Goal: Information Seeking & Learning: Learn about a topic

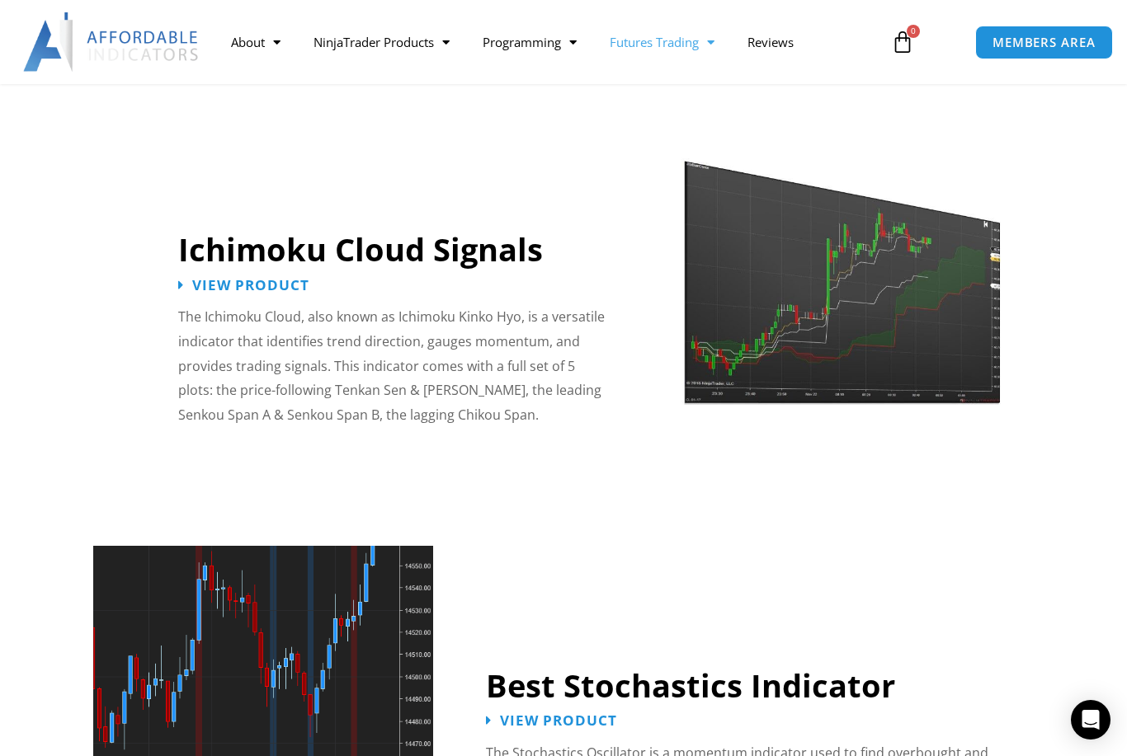
click at [658, 38] on link "Futures Trading" at bounding box center [662, 42] width 138 height 38
click at [652, 69] on link "Getting Started" at bounding box center [655, 76] width 125 height 30
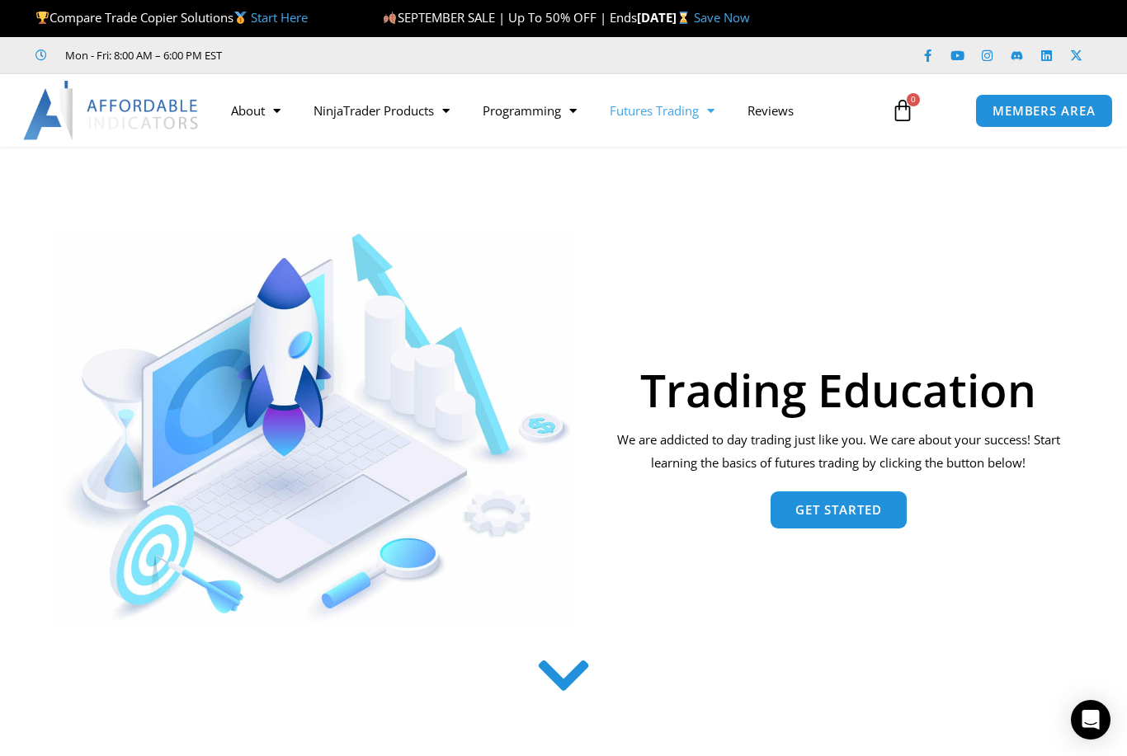
click at [658, 113] on link "Futures Trading" at bounding box center [662, 111] width 138 height 38
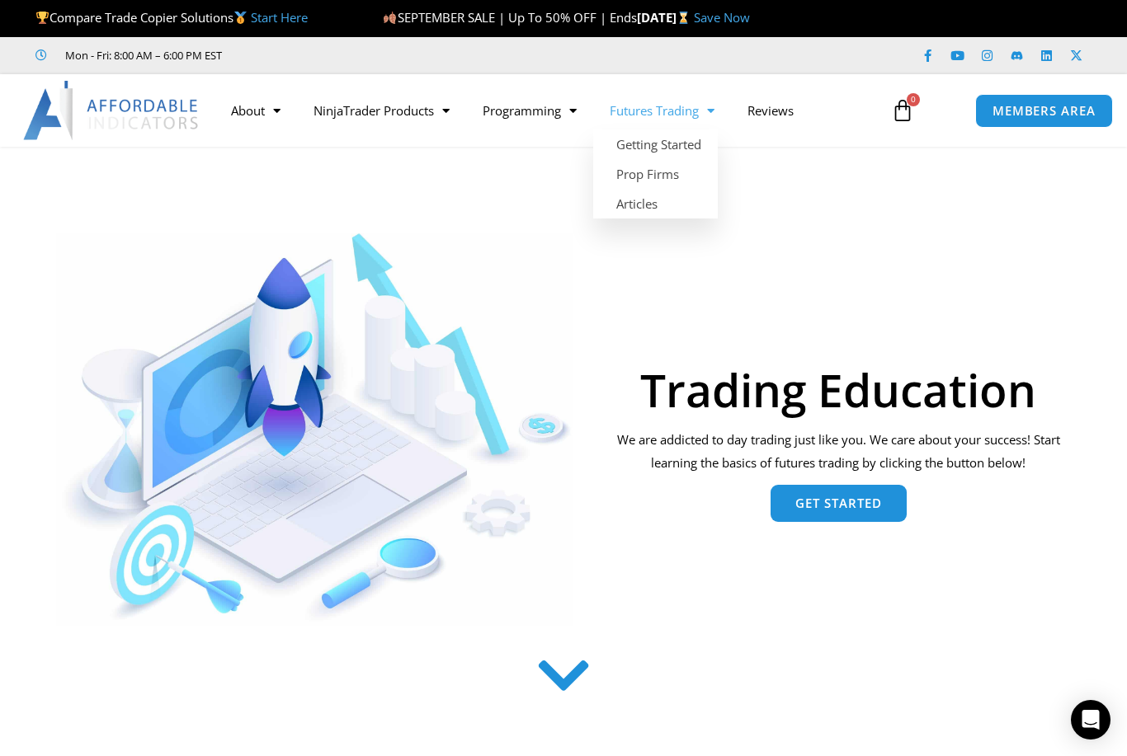
click at [820, 497] on span "Get Started" at bounding box center [838, 503] width 87 height 12
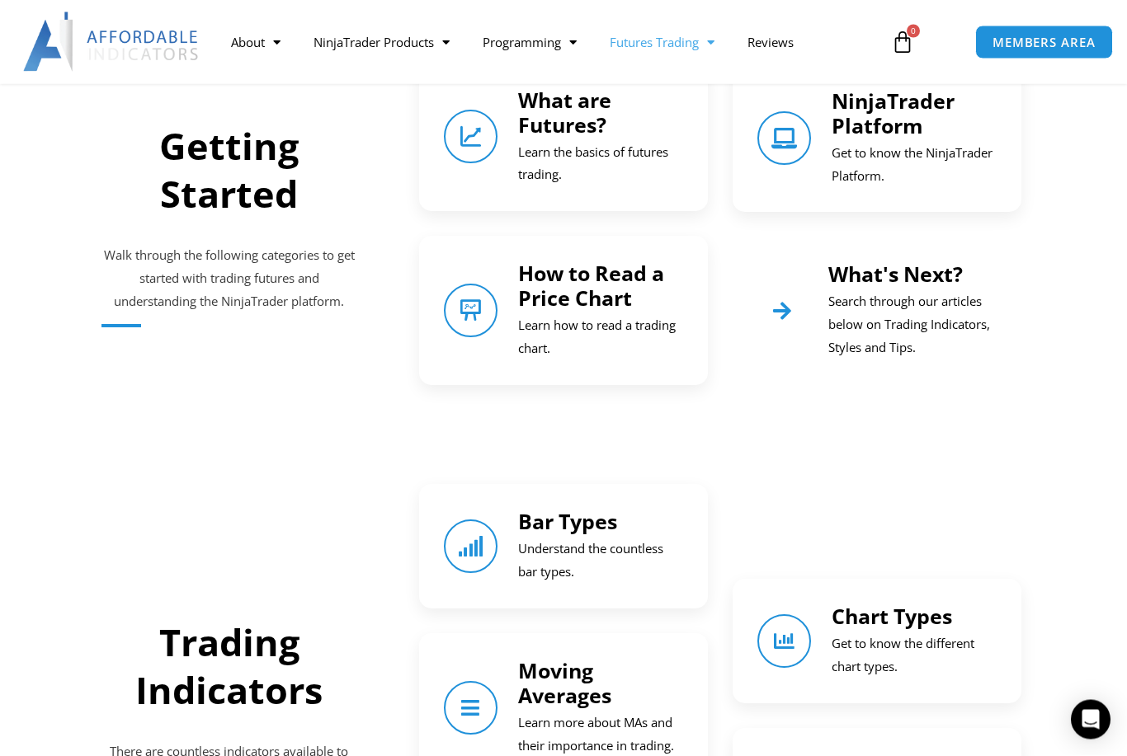
scroll to position [728, 0]
click at [553, 287] on link "How to Read a Price Chart" at bounding box center [591, 285] width 146 height 53
click at [551, 302] on link "How to Read a Price Chart" at bounding box center [591, 285] width 146 height 53
click at [553, 290] on link "How to Read a Price Chart" at bounding box center [591, 285] width 146 height 53
click at [475, 318] on icon "How to Read a Price Chart" at bounding box center [470, 310] width 23 height 23
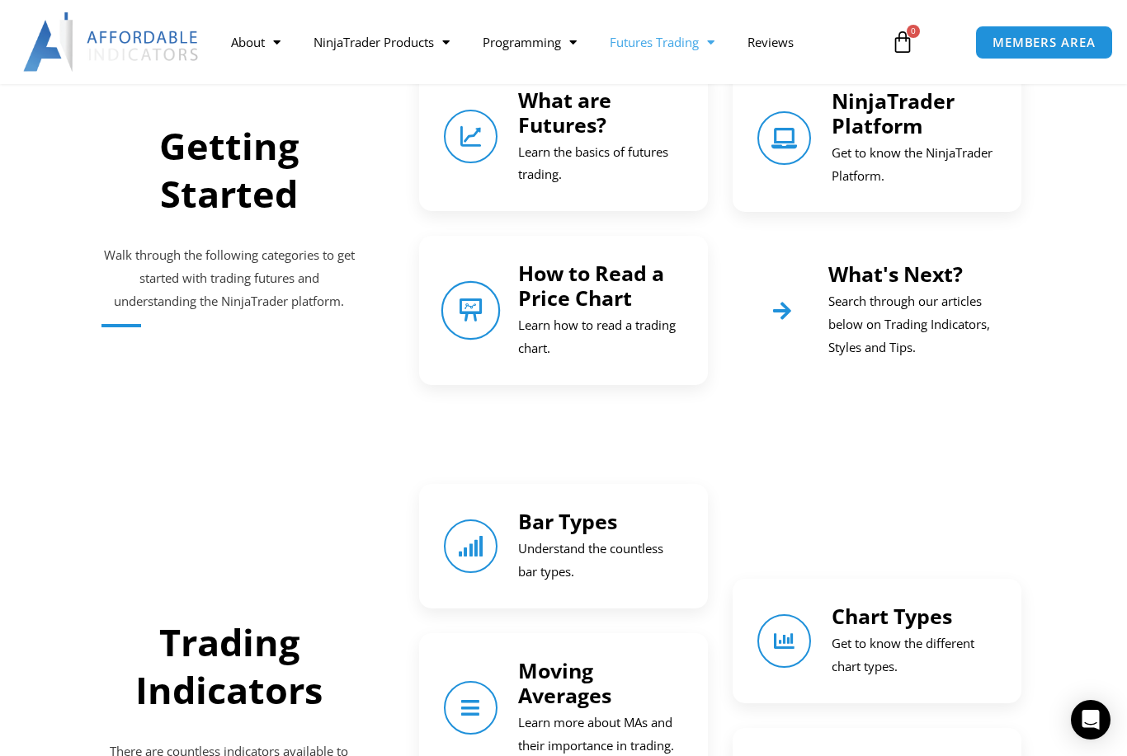
click at [473, 316] on icon "How to Read a Price Chart" at bounding box center [470, 310] width 23 height 23
click at [468, 304] on icon "How to Read a Price Chart" at bounding box center [470, 310] width 23 height 23
click at [535, 337] on p "Learn how to read a trading chart." at bounding box center [600, 337] width 165 height 46
click at [539, 277] on link "How to Read a Price Chart" at bounding box center [591, 285] width 146 height 53
click at [577, 283] on link "How to Read a Price Chart" at bounding box center [591, 285] width 146 height 53
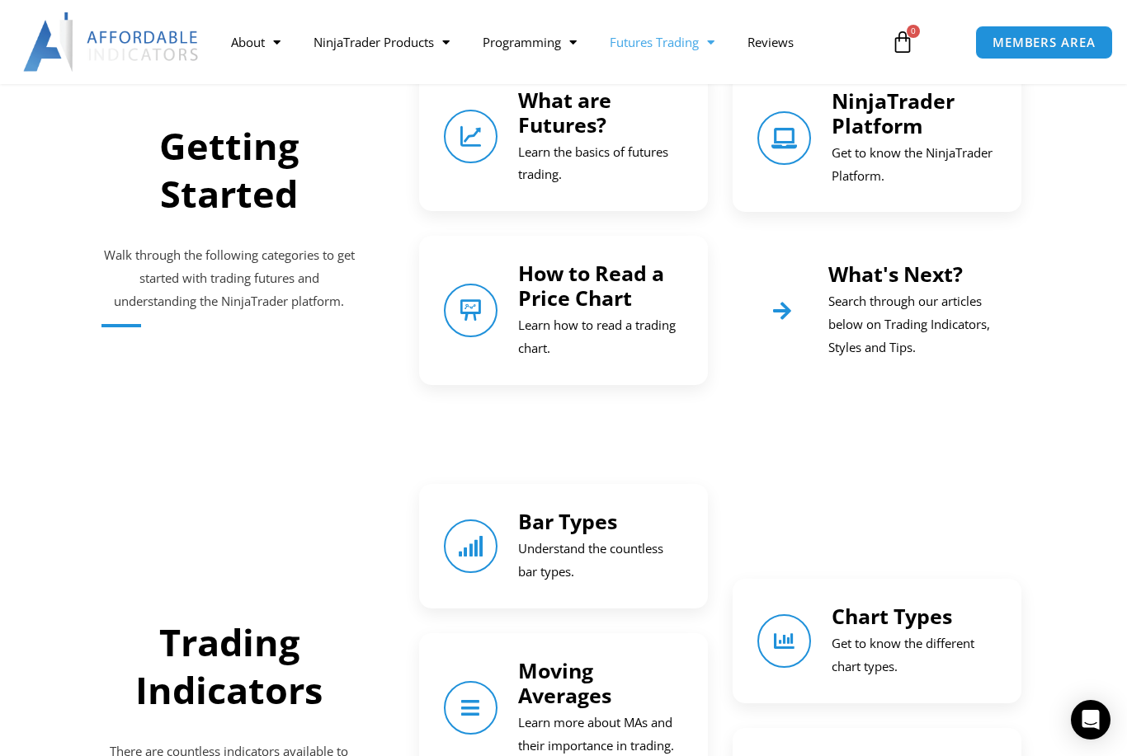
click at [913, 281] on link "What's Next?" at bounding box center [895, 274] width 134 height 28
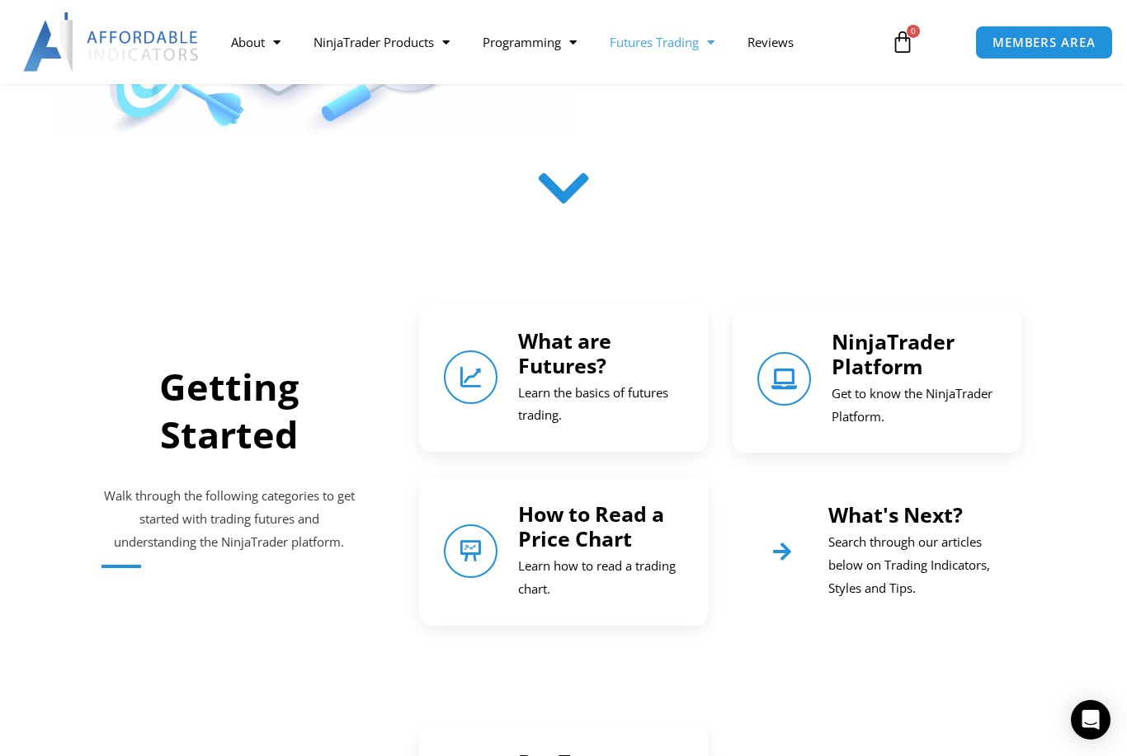
scroll to position [492, 0]
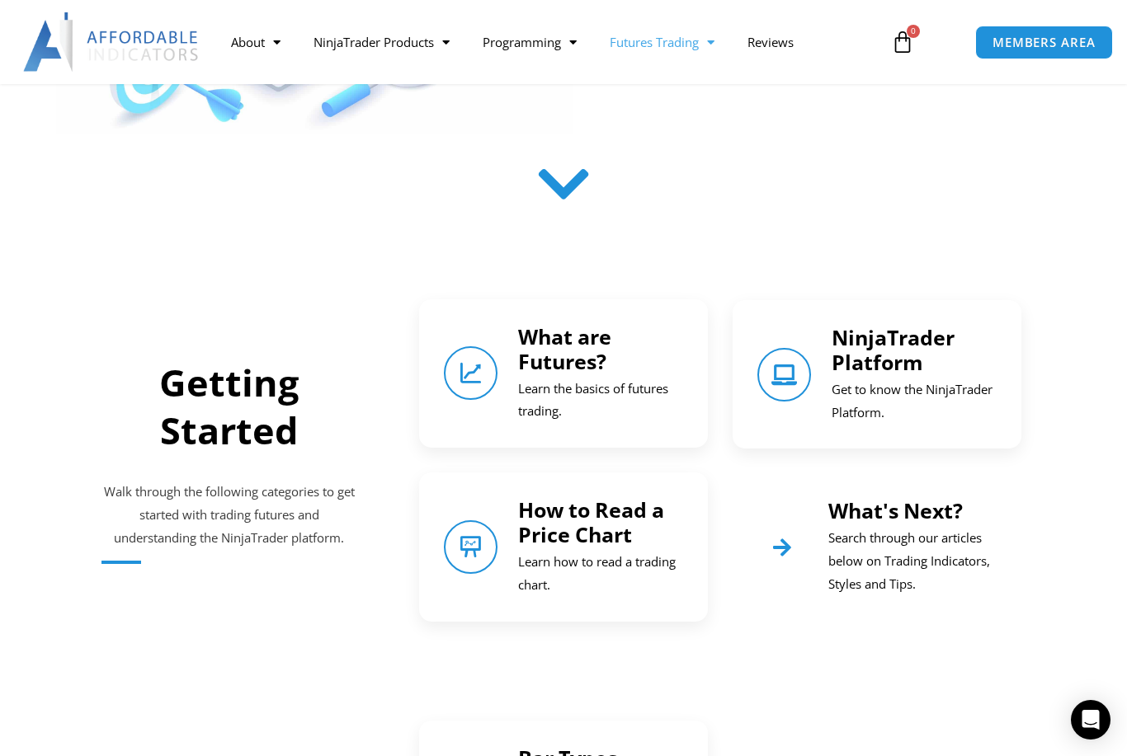
click at [573, 346] on link "What are Futures?" at bounding box center [564, 349] width 93 height 53
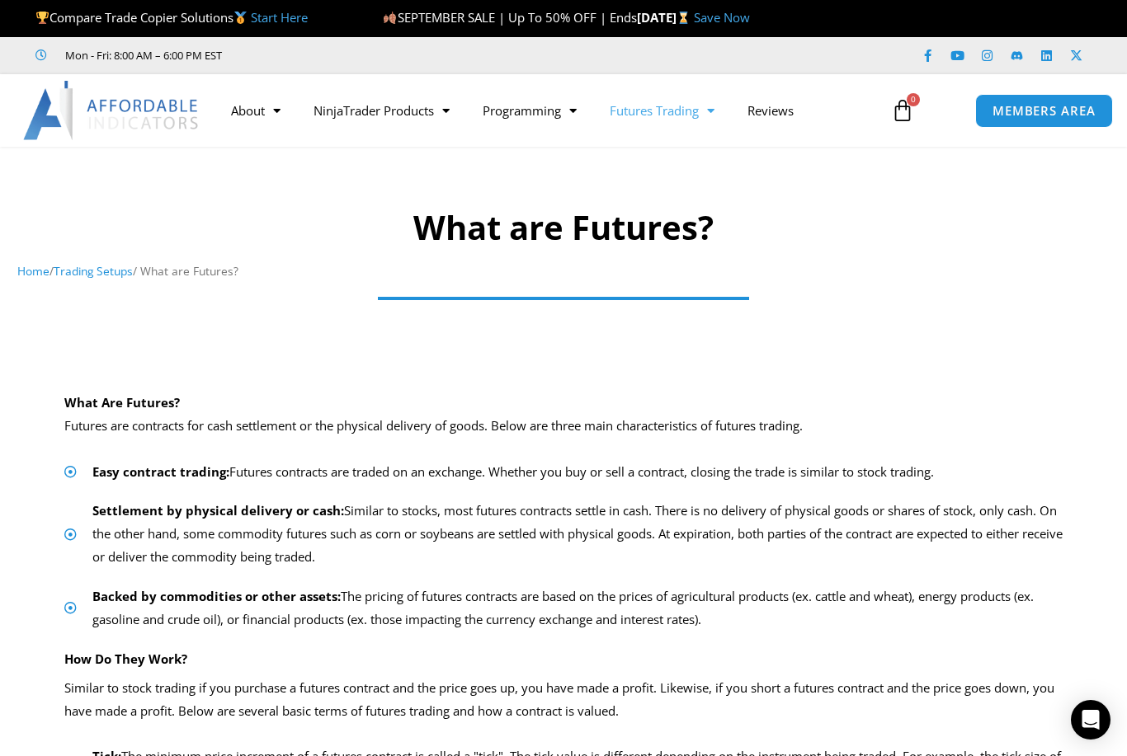
click at [648, 109] on link "Futures Trading" at bounding box center [662, 111] width 138 height 38
click at [644, 153] on link "Getting Started" at bounding box center [655, 145] width 125 height 30
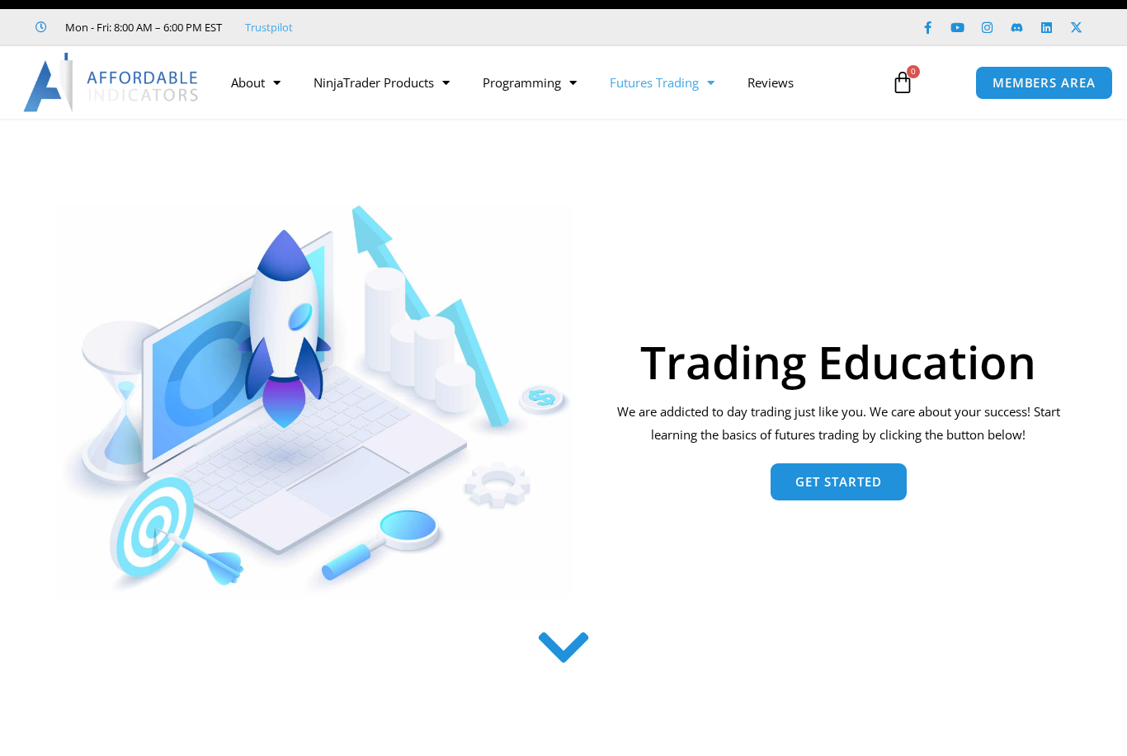
scroll to position [32, 0]
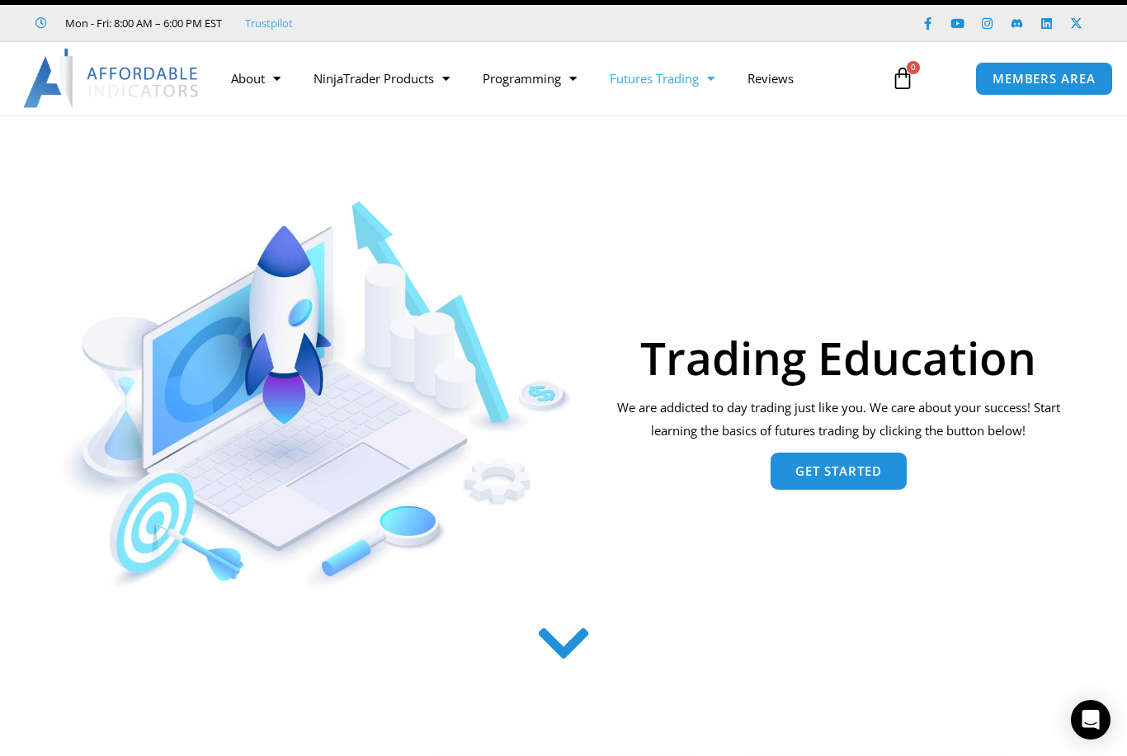
click at [853, 479] on span "Get Started" at bounding box center [838, 475] width 87 height 12
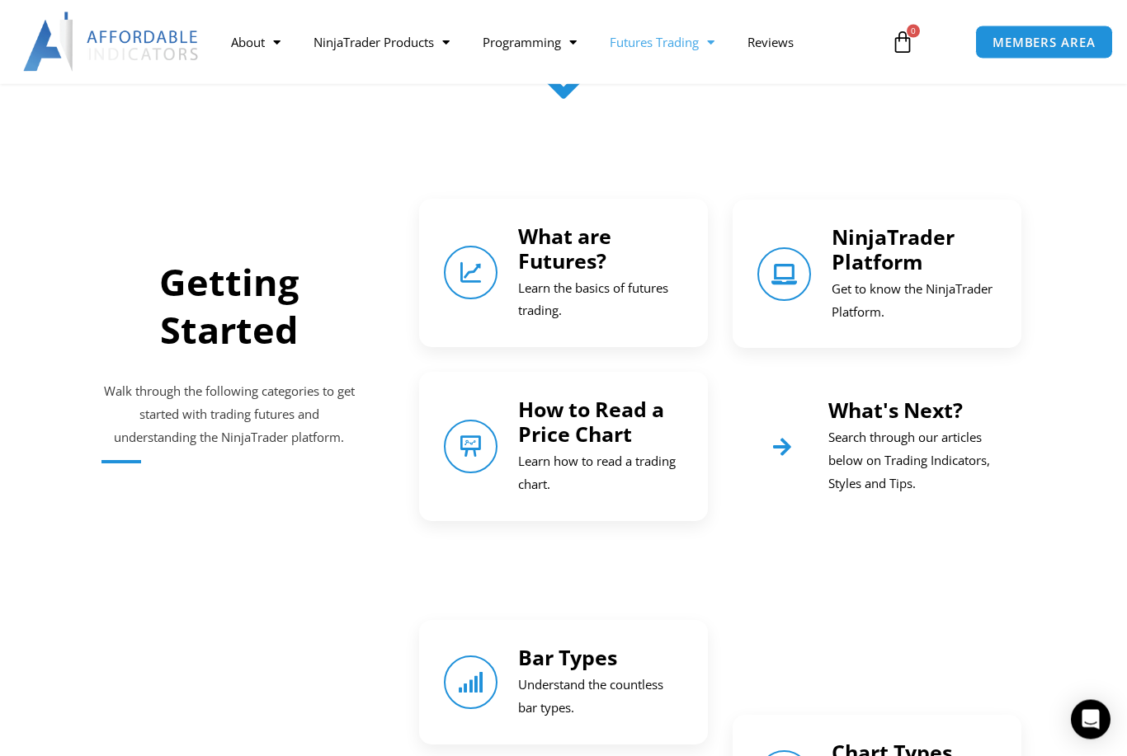
scroll to position [728, 0]
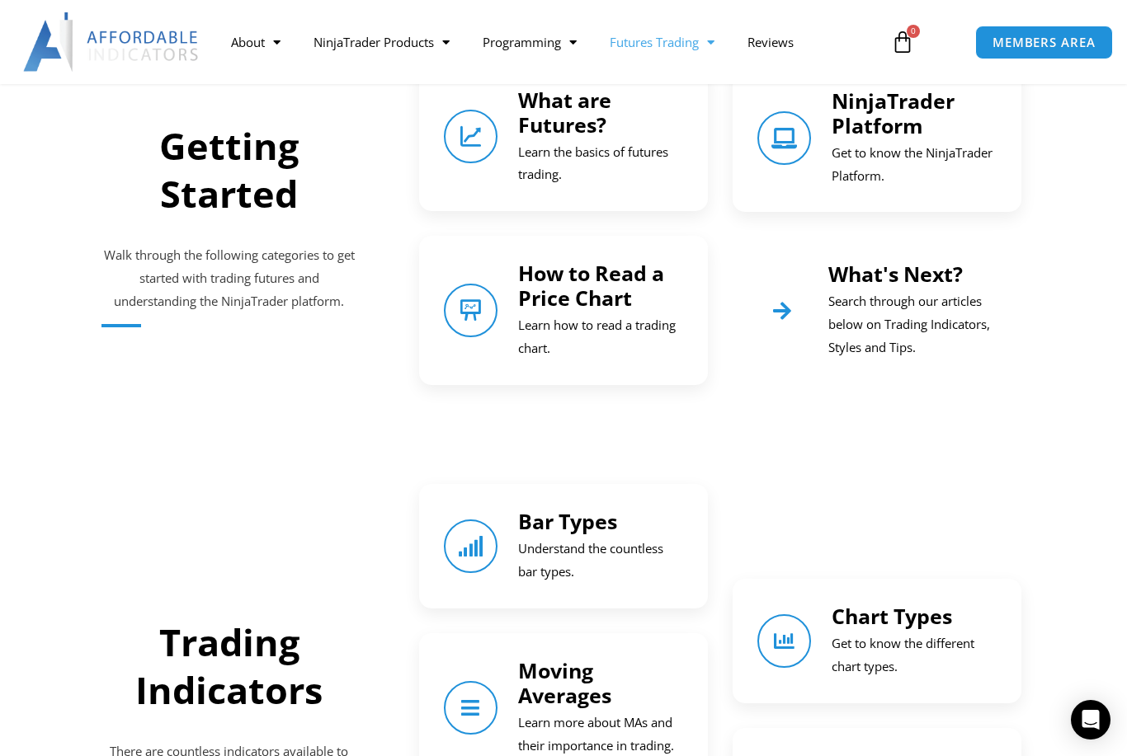
click at [564, 118] on link "What are Futures?" at bounding box center [564, 112] width 93 height 53
click at [883, 125] on link "NinjaTrader Platform" at bounding box center [892, 113] width 123 height 53
click at [572, 277] on link "How to Read a Price Chart" at bounding box center [591, 285] width 146 height 53
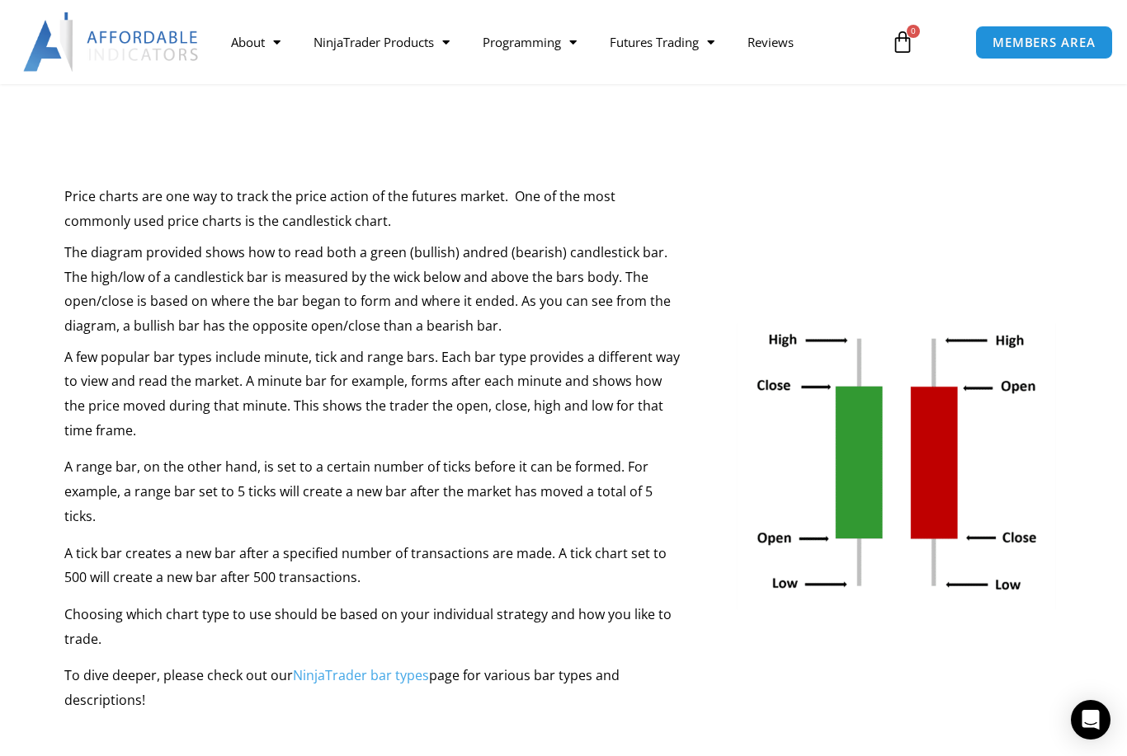
scroll to position [228, 0]
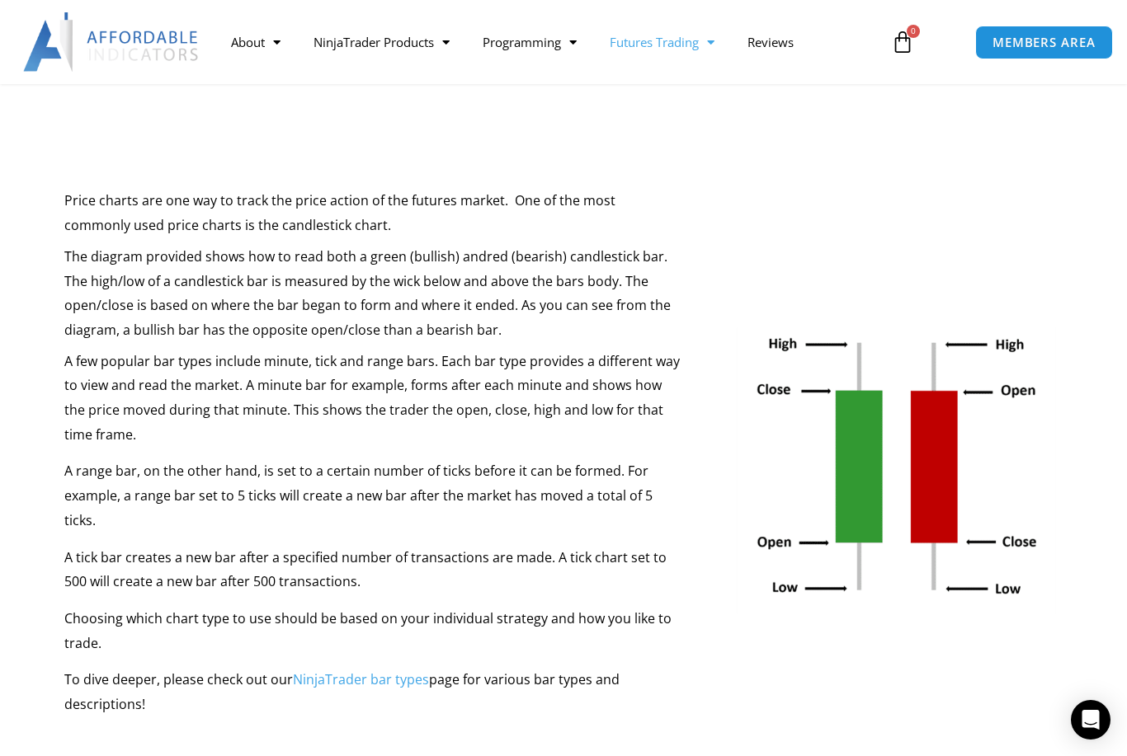
click at [641, 34] on link "Futures Trading" at bounding box center [662, 42] width 138 height 38
click at [643, 73] on link "Getting Started" at bounding box center [655, 76] width 125 height 30
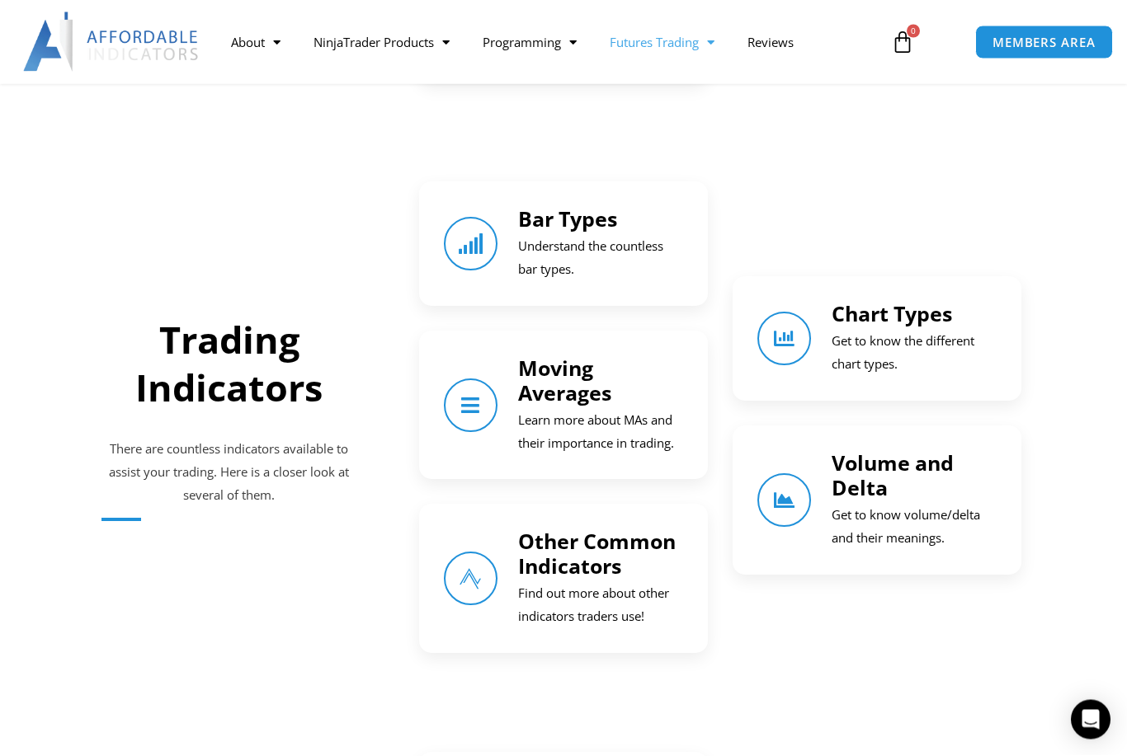
scroll to position [1032, 0]
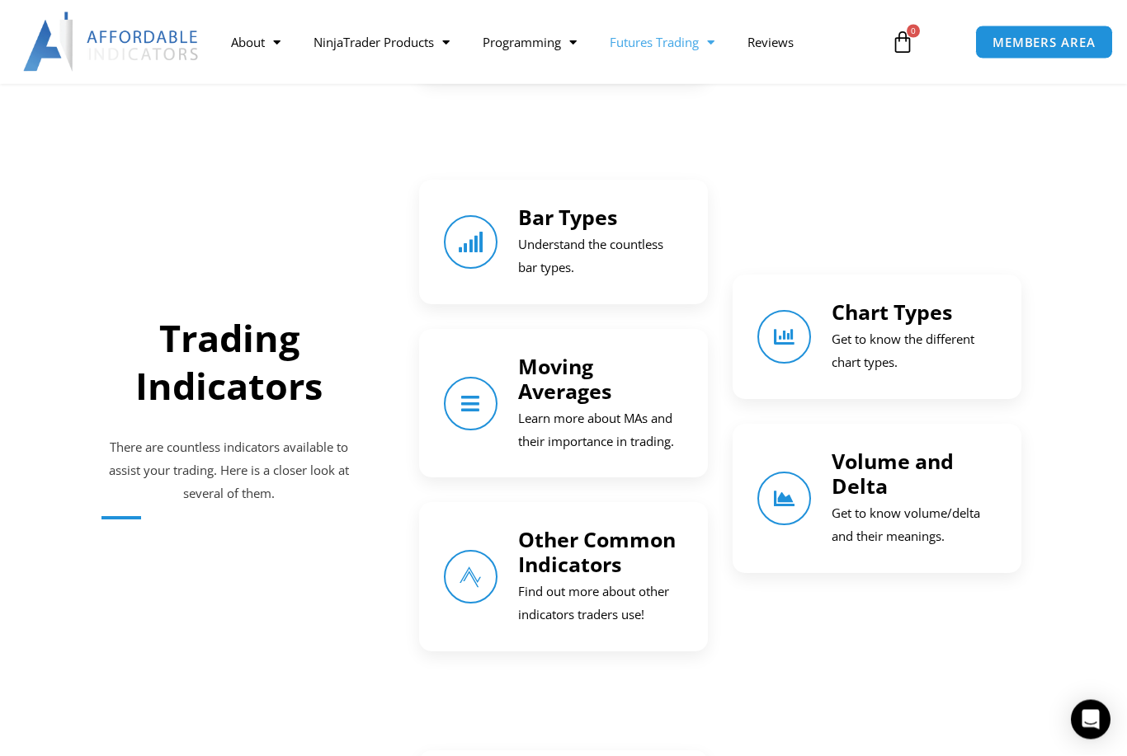
click at [526, 224] on link "Bar Types" at bounding box center [567, 218] width 99 height 28
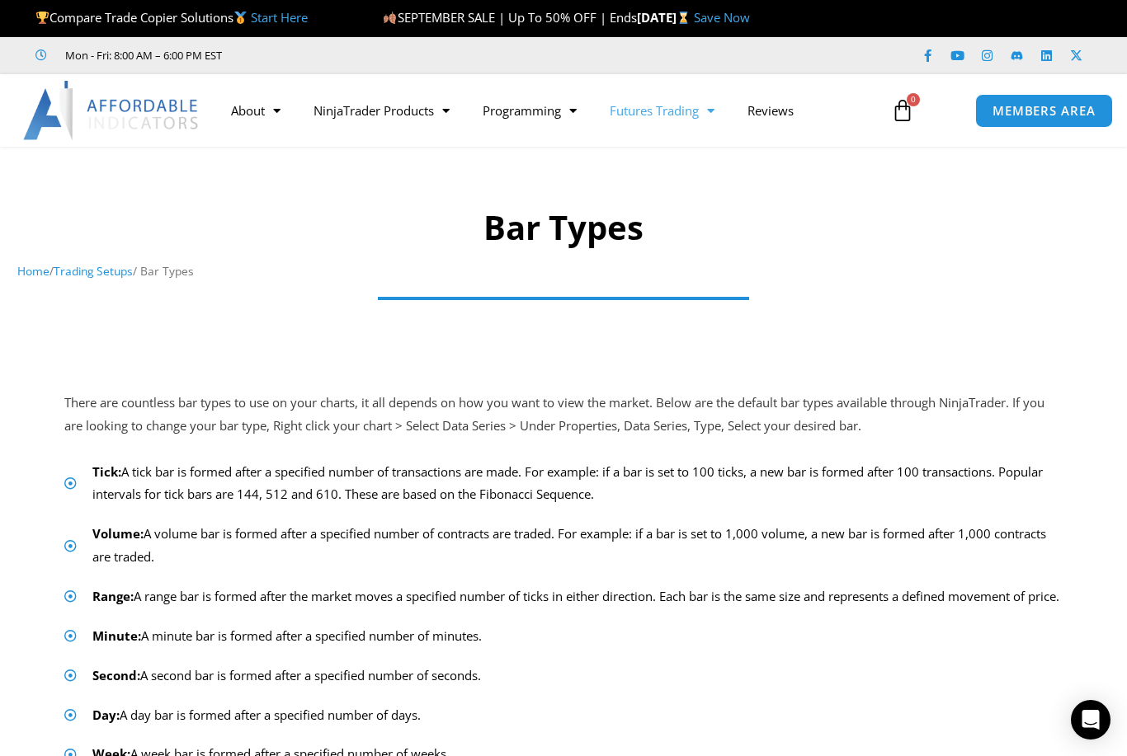
click at [656, 128] on link "Futures Trading" at bounding box center [662, 111] width 138 height 38
click at [643, 141] on link "Getting Started" at bounding box center [655, 145] width 125 height 30
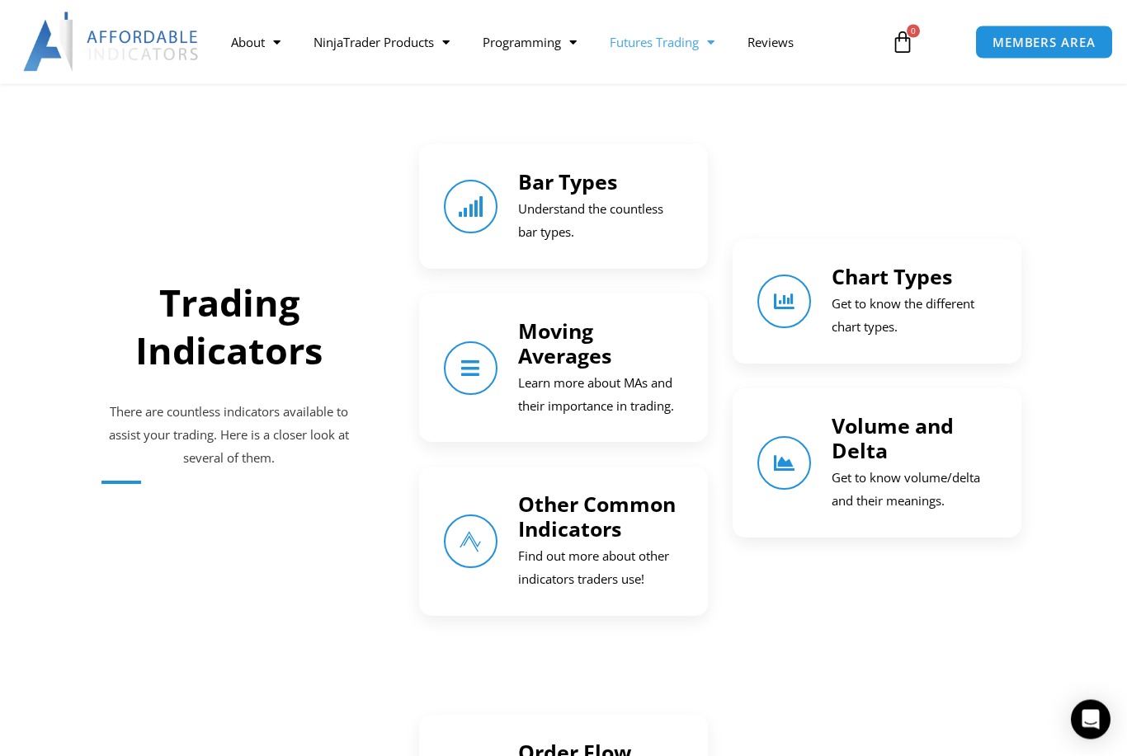
scroll to position [1080, 0]
click at [872, 262] on link "Chart Types" at bounding box center [891, 276] width 120 height 28
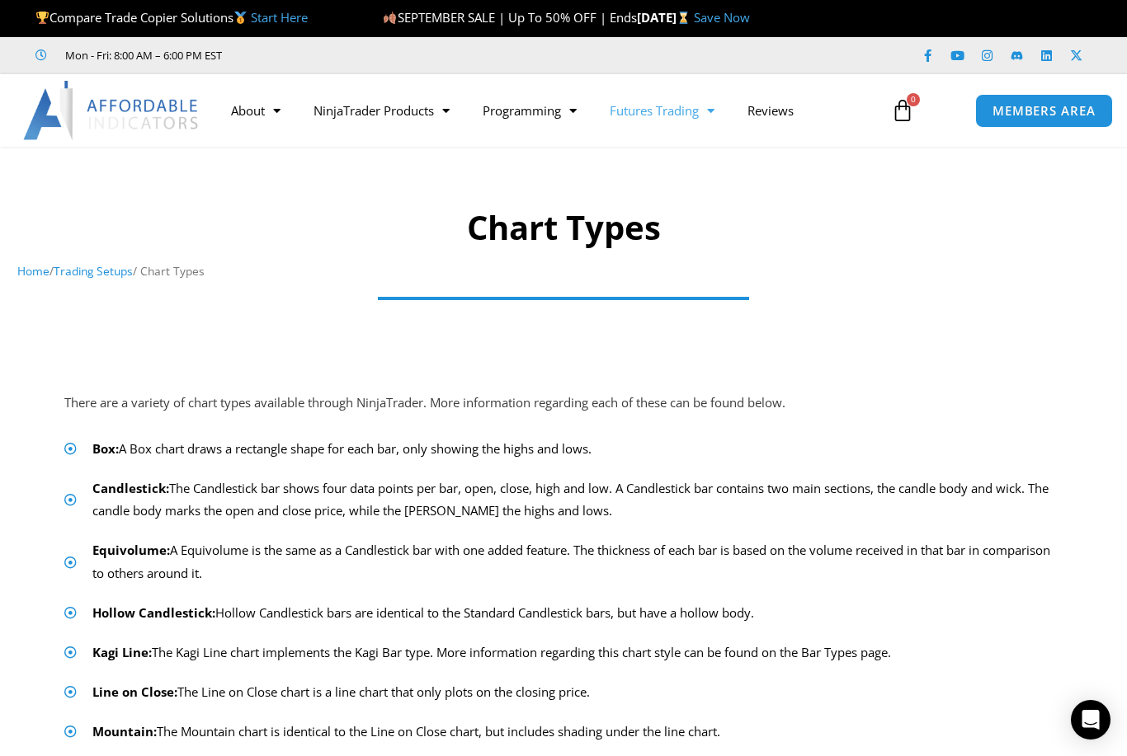
click at [679, 113] on link "Futures Trading" at bounding box center [662, 111] width 138 height 38
click at [685, 148] on link "Getting Started" at bounding box center [655, 145] width 125 height 30
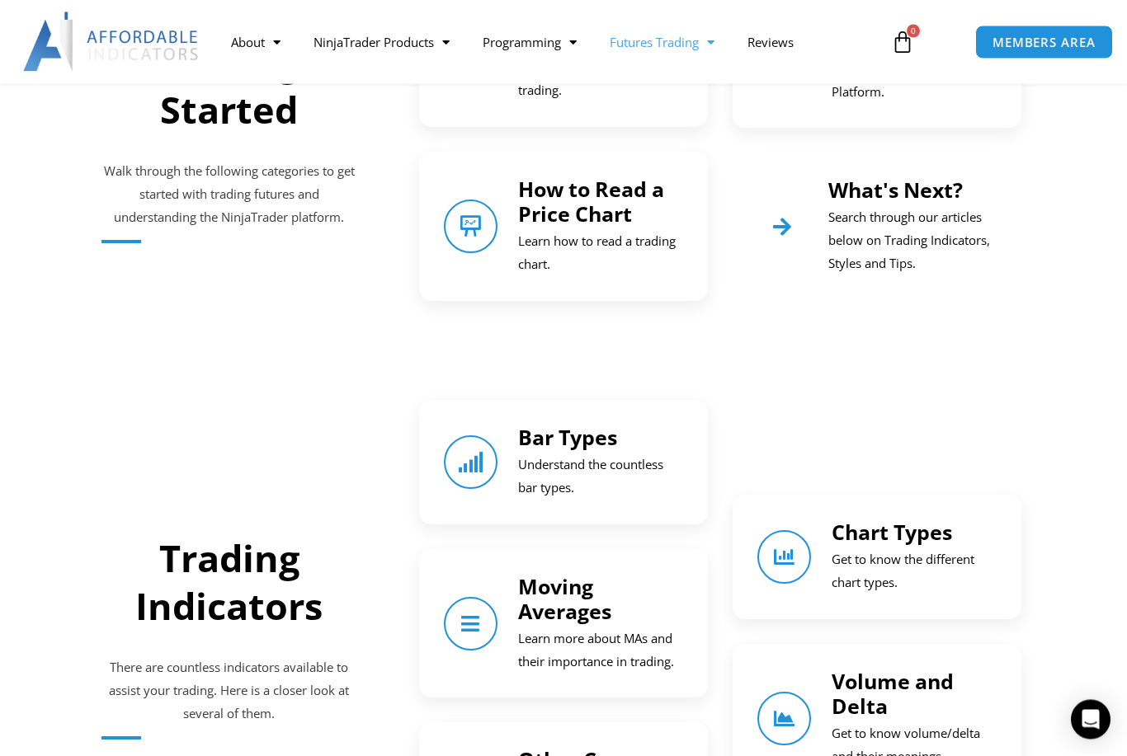
scroll to position [834, 0]
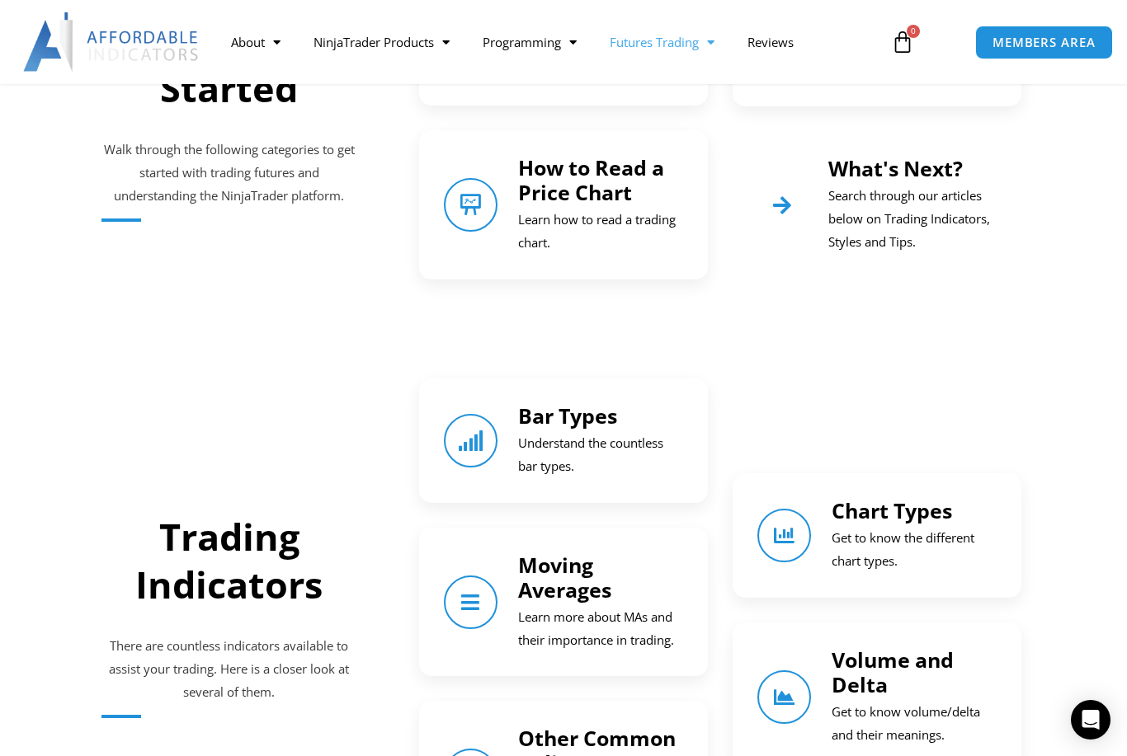
click at [558, 577] on link "Moving Averages" at bounding box center [564, 577] width 93 height 53
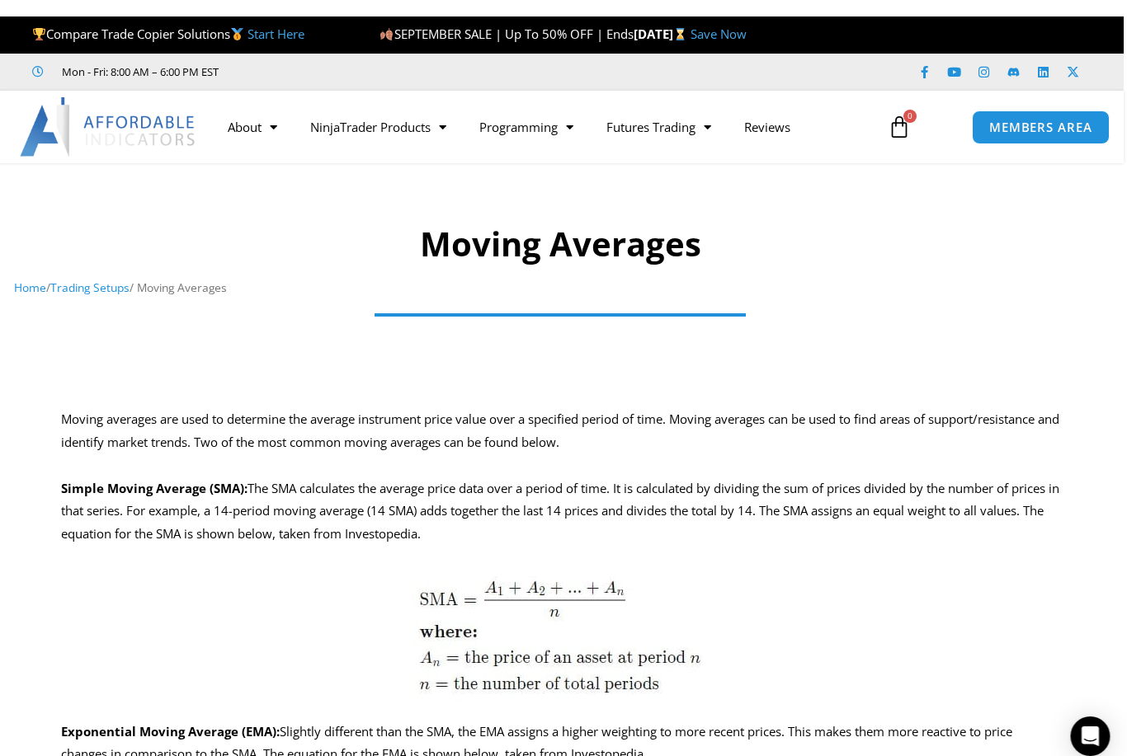
scroll to position [0, 3]
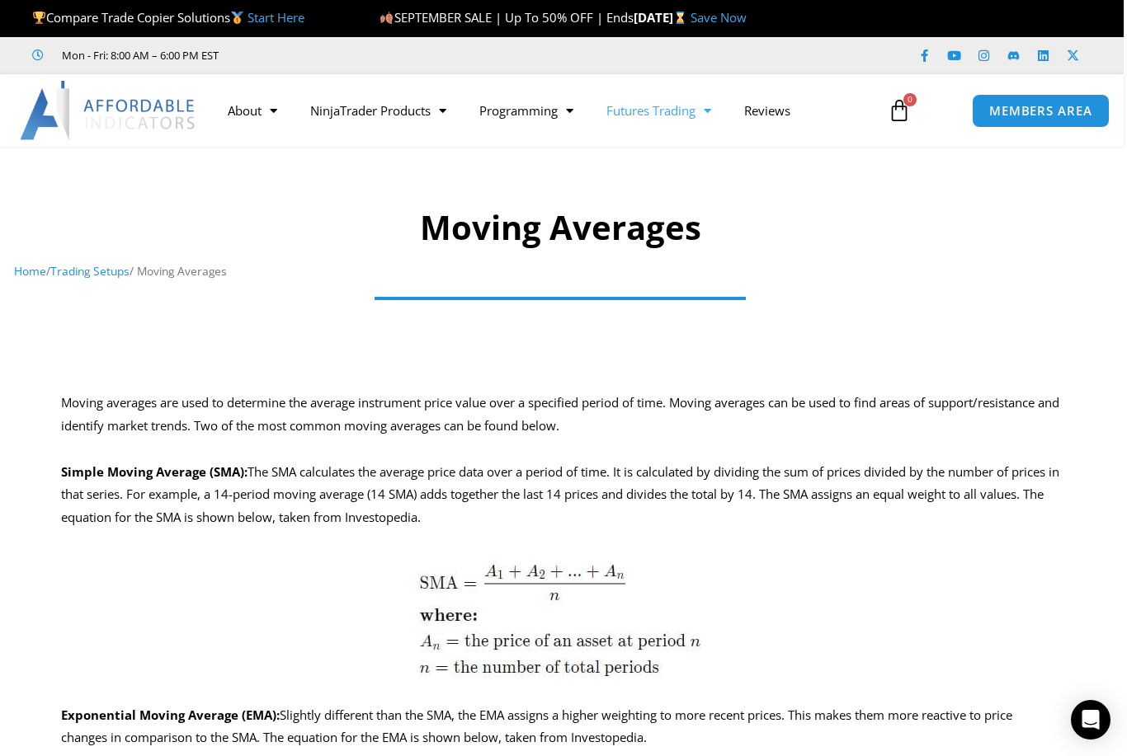
click at [681, 109] on link "Futures Trading" at bounding box center [659, 111] width 138 height 38
click at [685, 144] on link "Getting Started" at bounding box center [652, 145] width 125 height 30
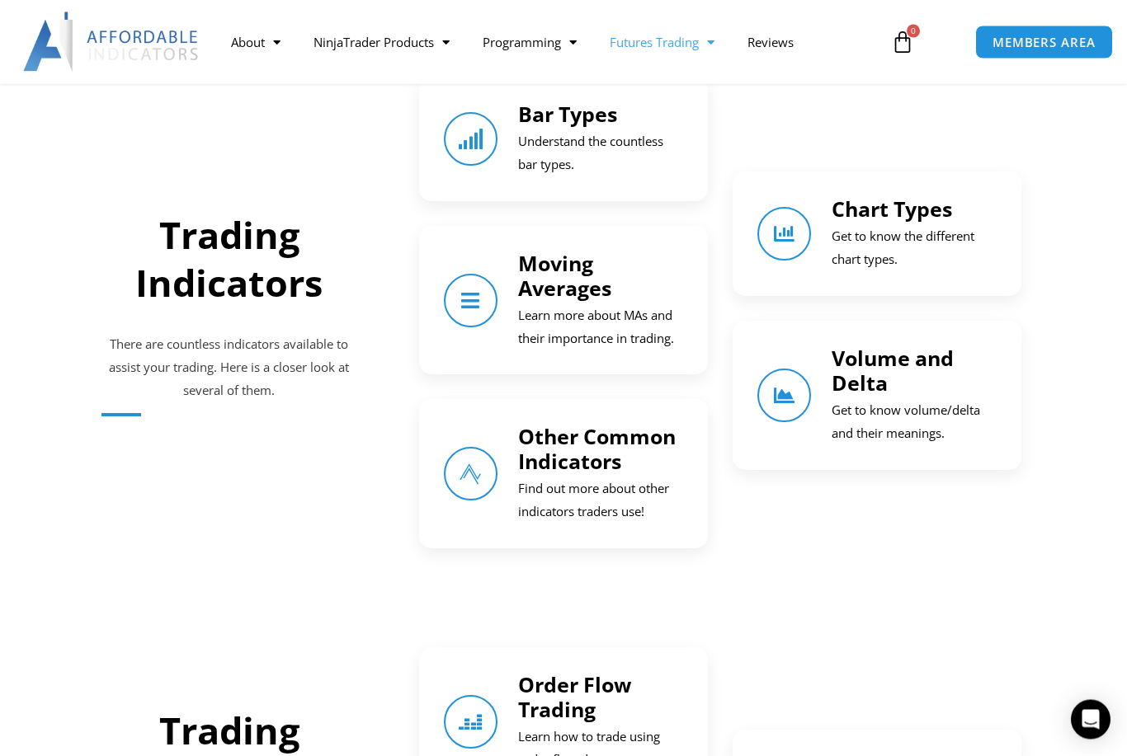
scroll to position [1138, 0]
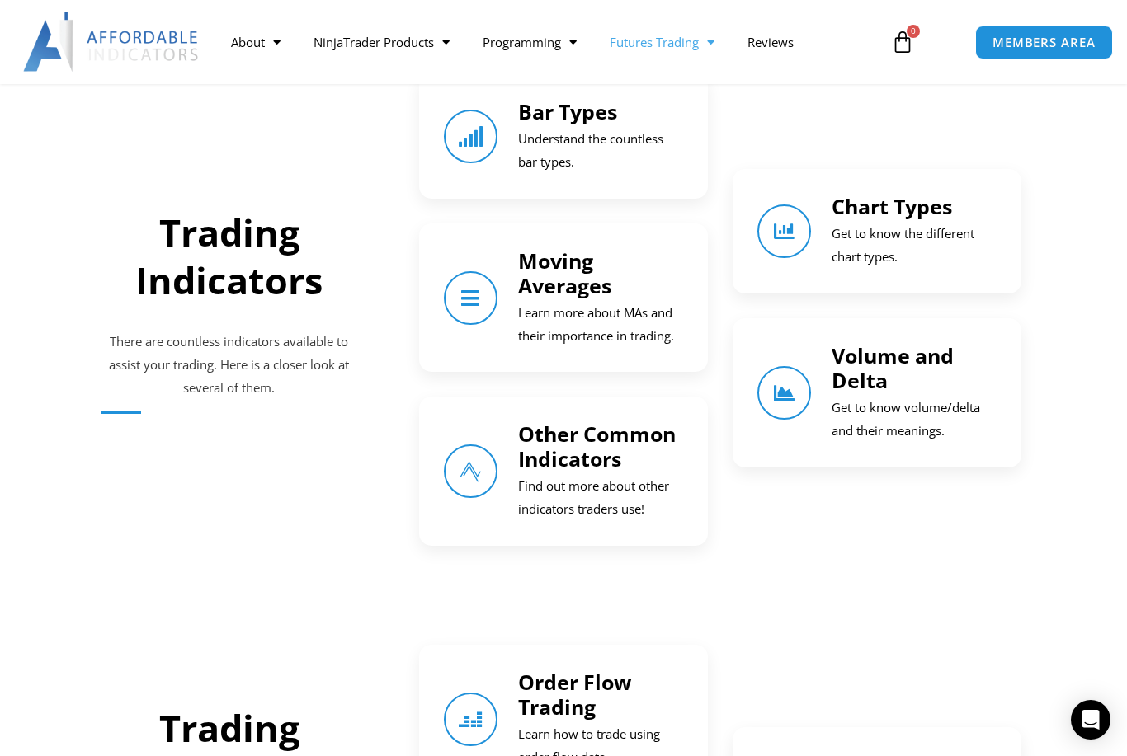
click at [592, 442] on link "Other Common Indicators" at bounding box center [597, 446] width 158 height 53
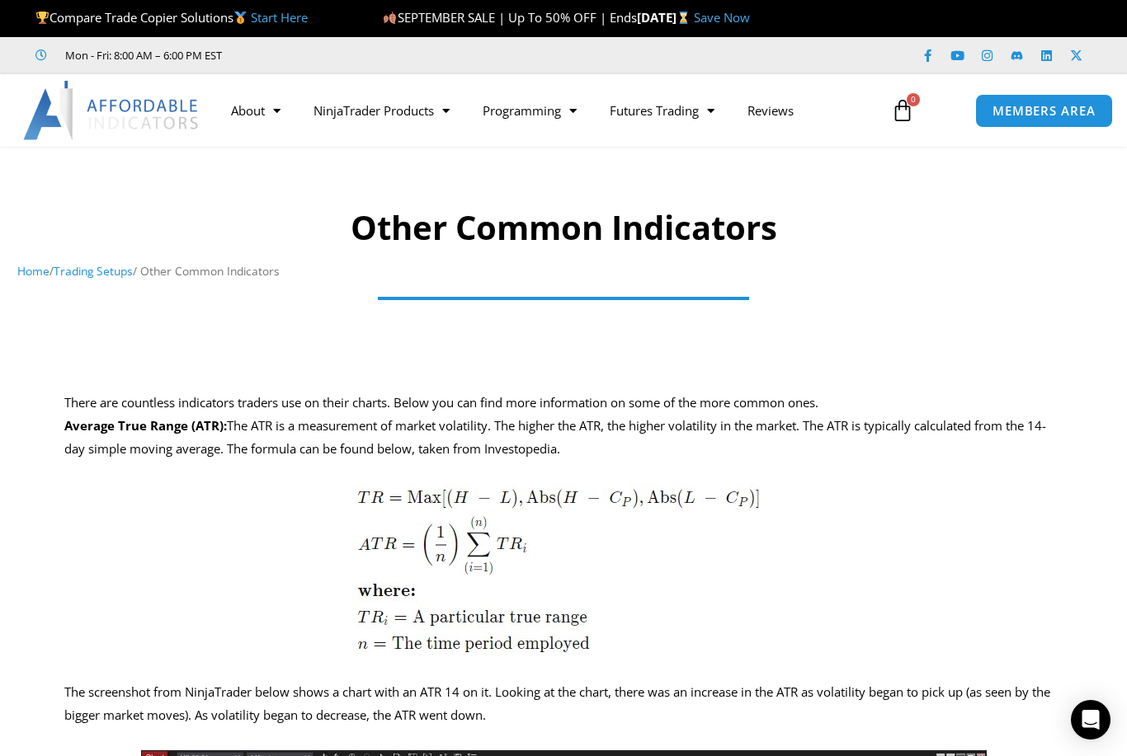
scroll to position [2, 0]
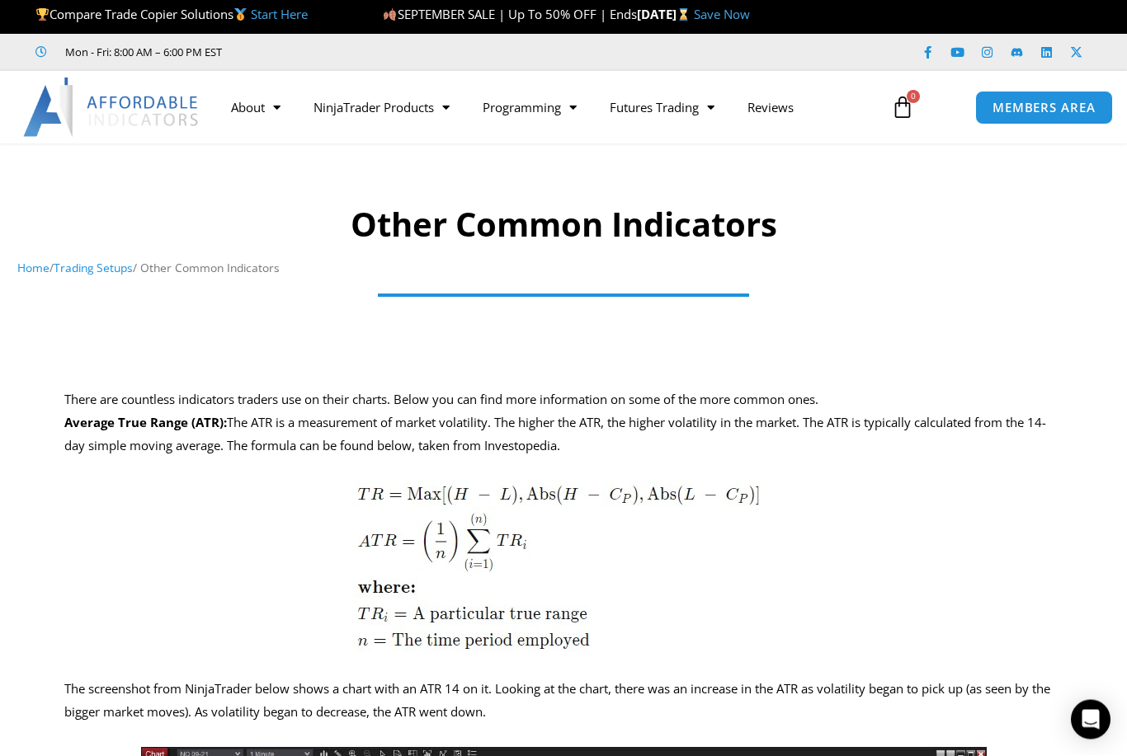
click at [1015, 528] on div at bounding box center [563, 571] width 998 height 181
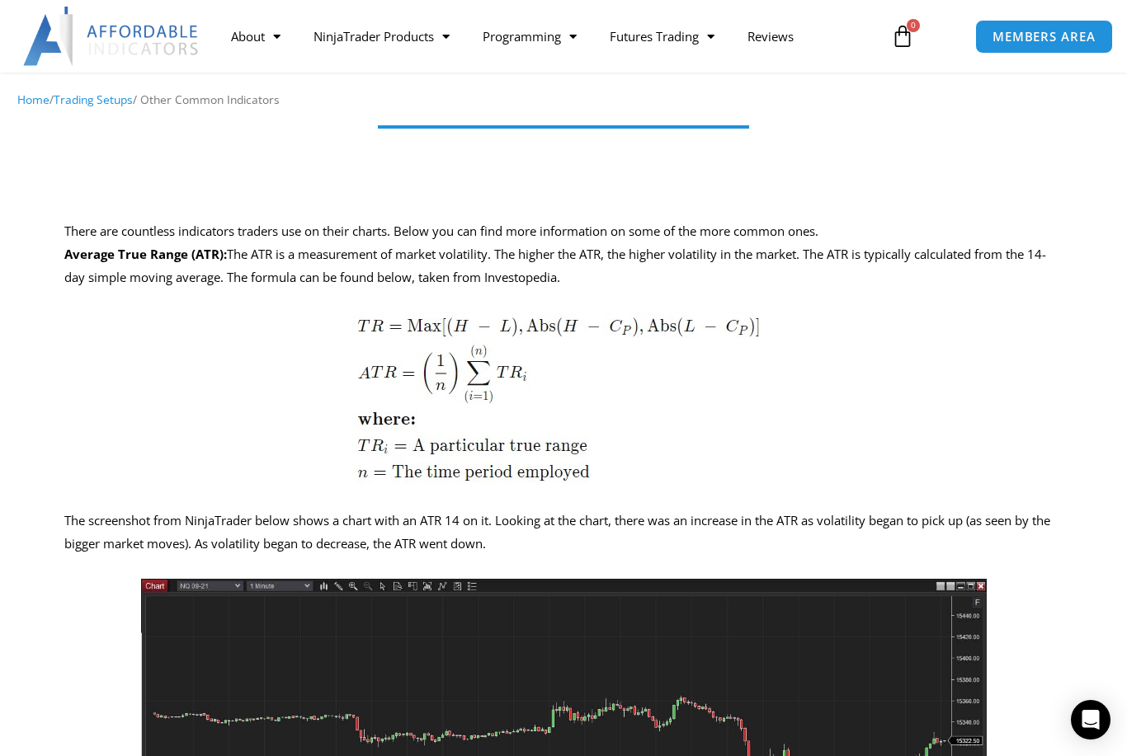
scroll to position [0, 0]
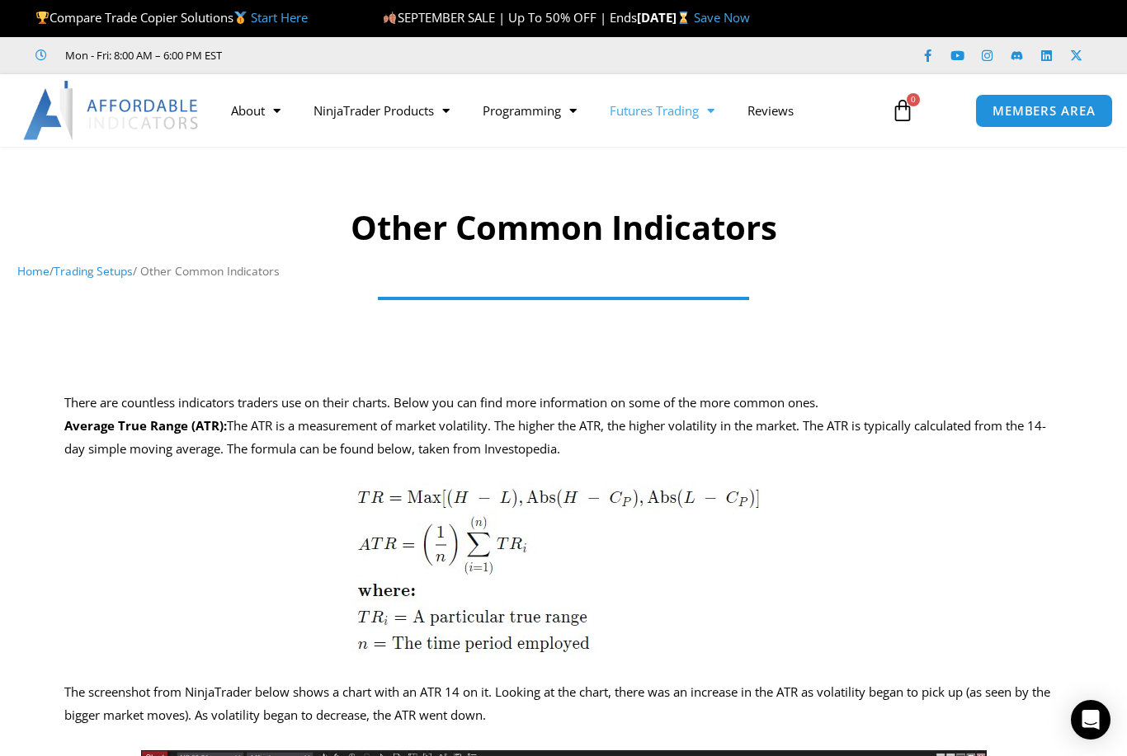
click at [706, 121] on span "Menu" at bounding box center [707, 111] width 16 height 29
click at [690, 147] on link "Getting Started" at bounding box center [655, 145] width 125 height 30
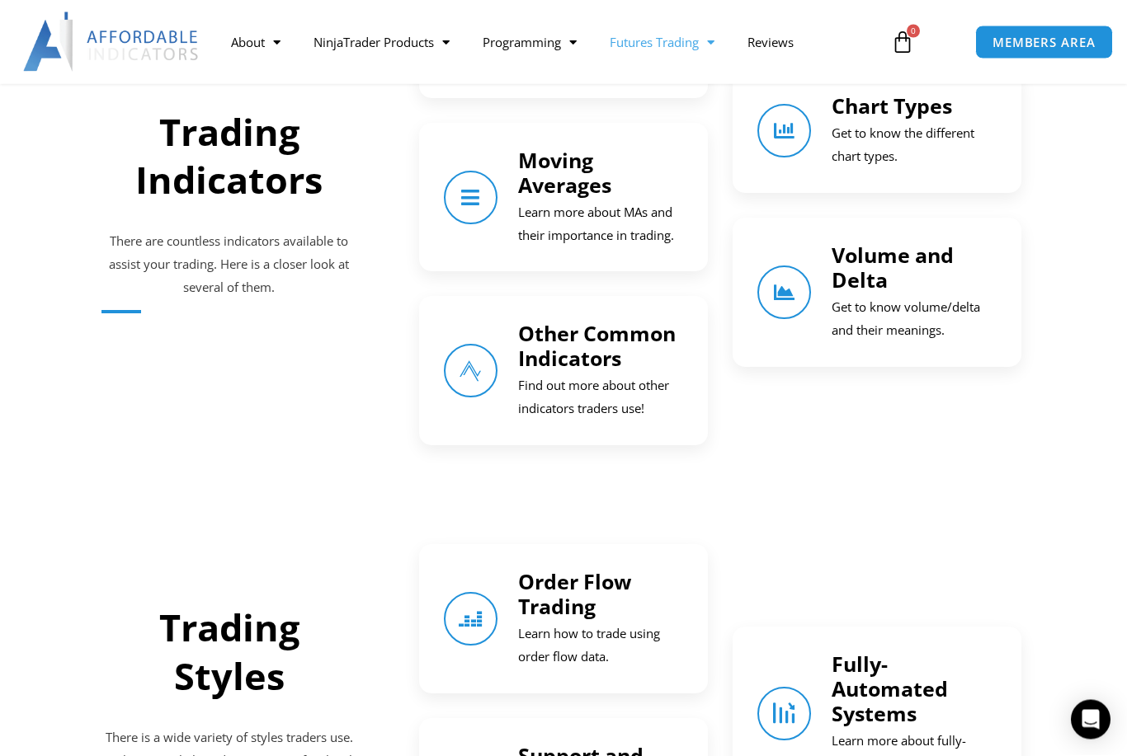
scroll to position [1239, 0]
click at [874, 266] on link "Volume and Delta" at bounding box center [892, 267] width 122 height 53
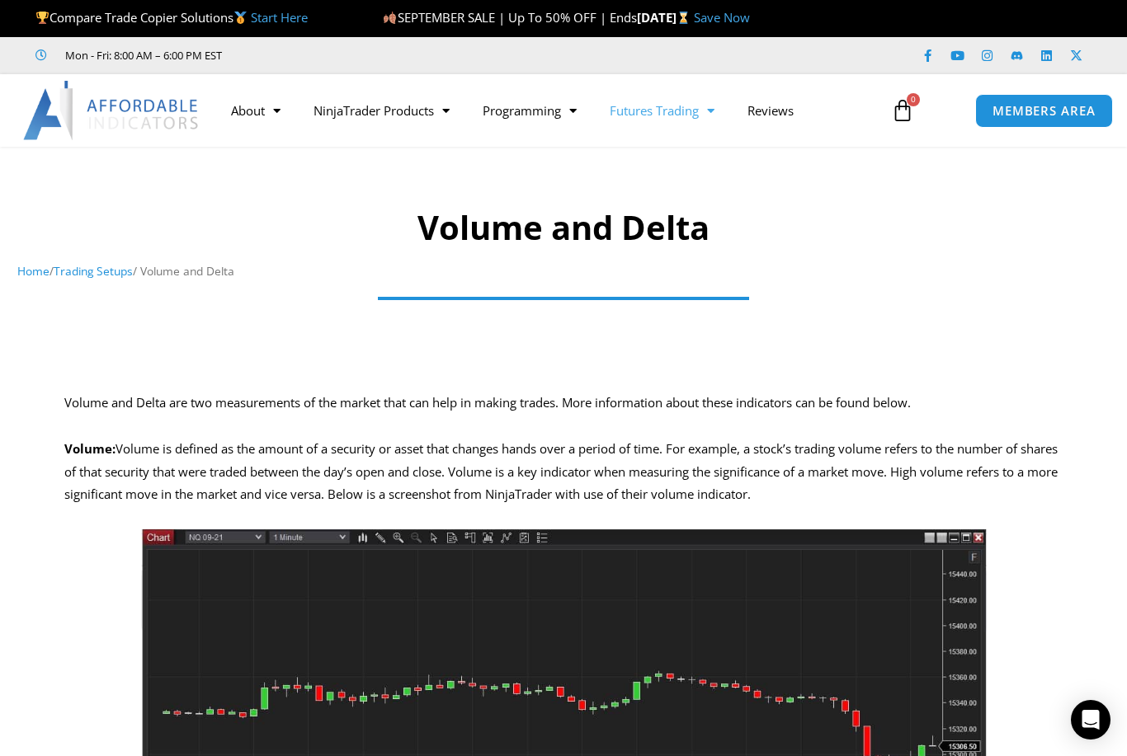
click at [639, 112] on link "Futures Trading" at bounding box center [662, 111] width 138 height 38
click at [639, 156] on link "Getting Started" at bounding box center [655, 145] width 125 height 30
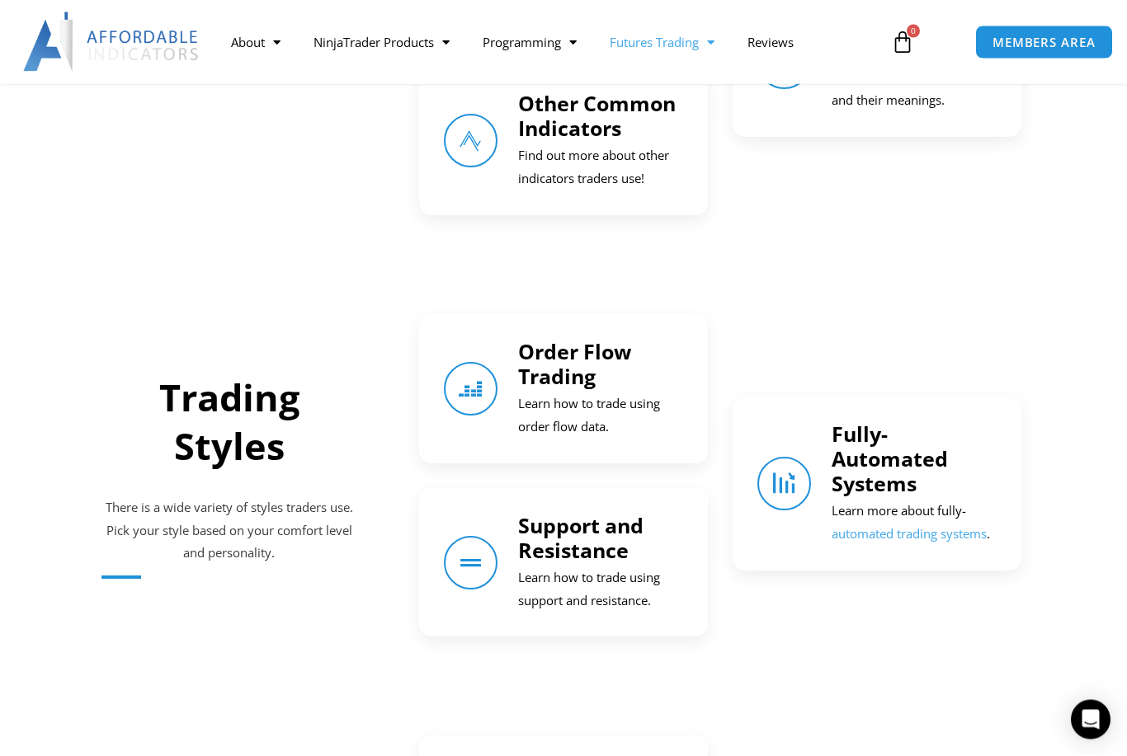
scroll to position [1469, 0]
click at [571, 370] on link "Order Flow Trading" at bounding box center [574, 363] width 113 height 53
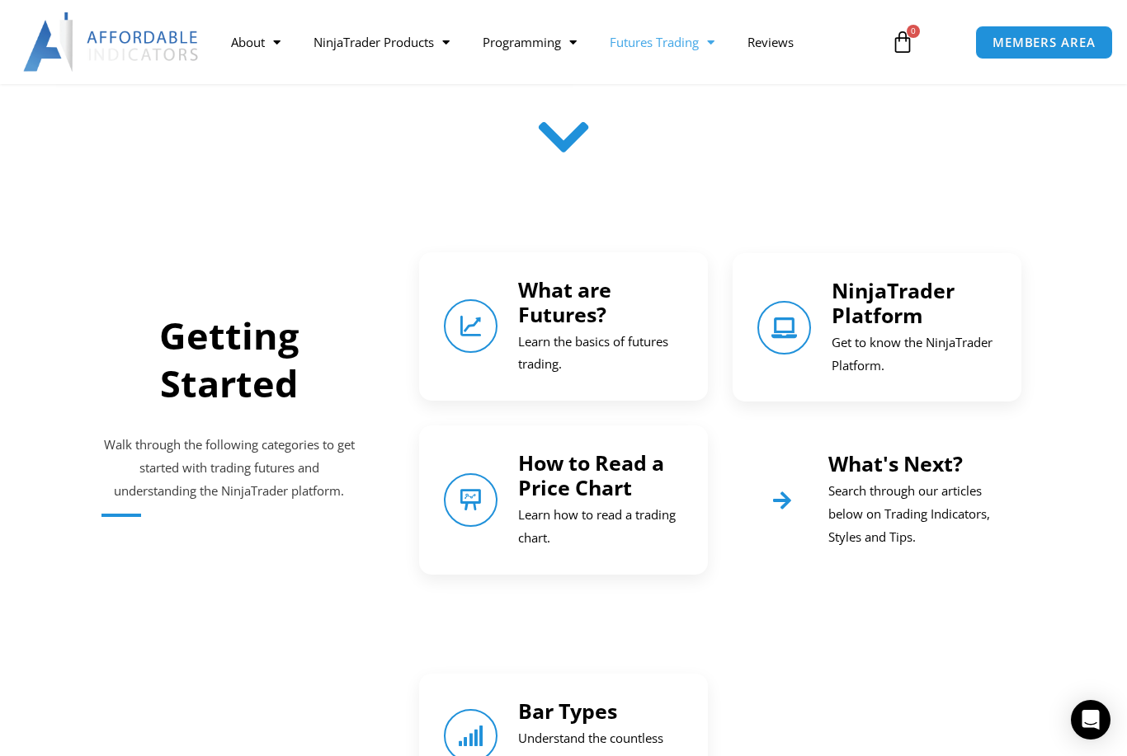
scroll to position [527, 0]
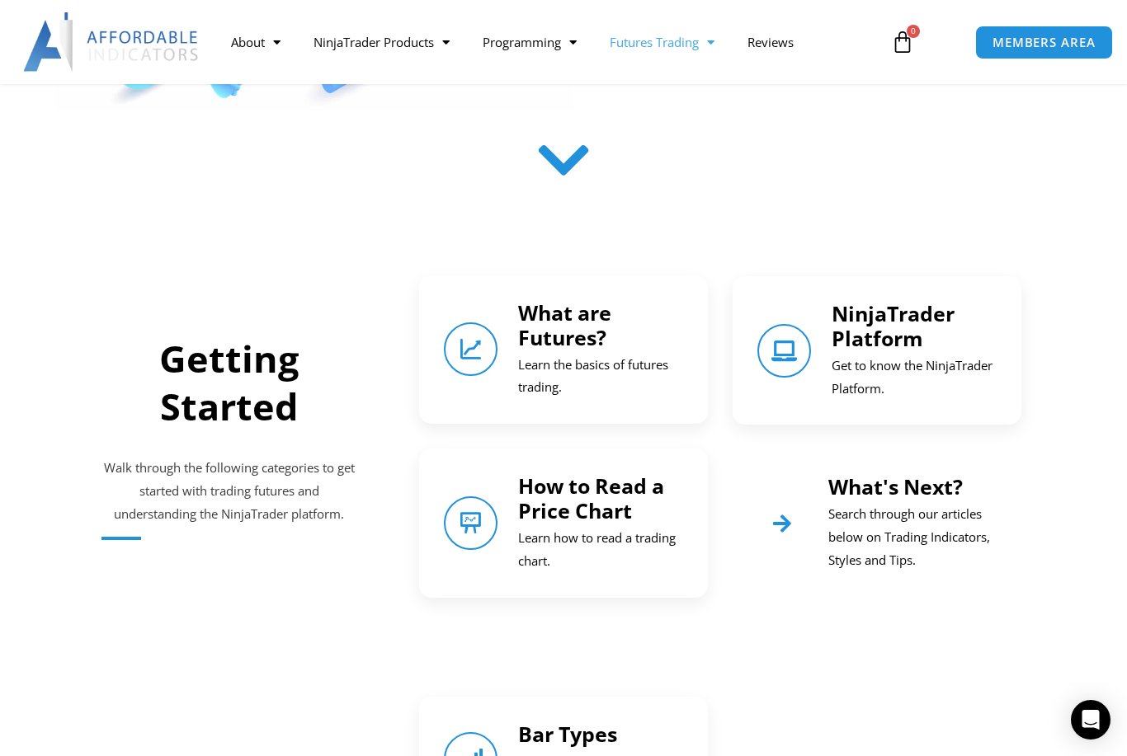
click at [664, 35] on link "Futures Trading" at bounding box center [662, 42] width 138 height 38
click at [633, 106] on link "Prop Firms" at bounding box center [655, 106] width 125 height 30
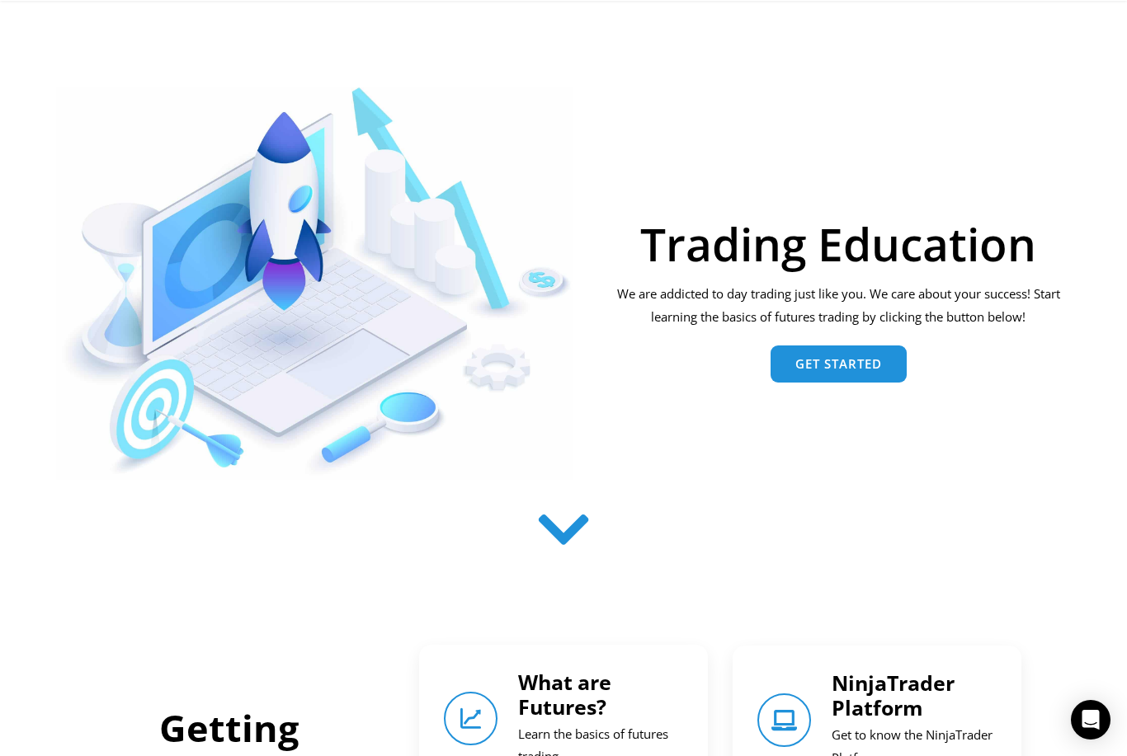
scroll to position [0, 0]
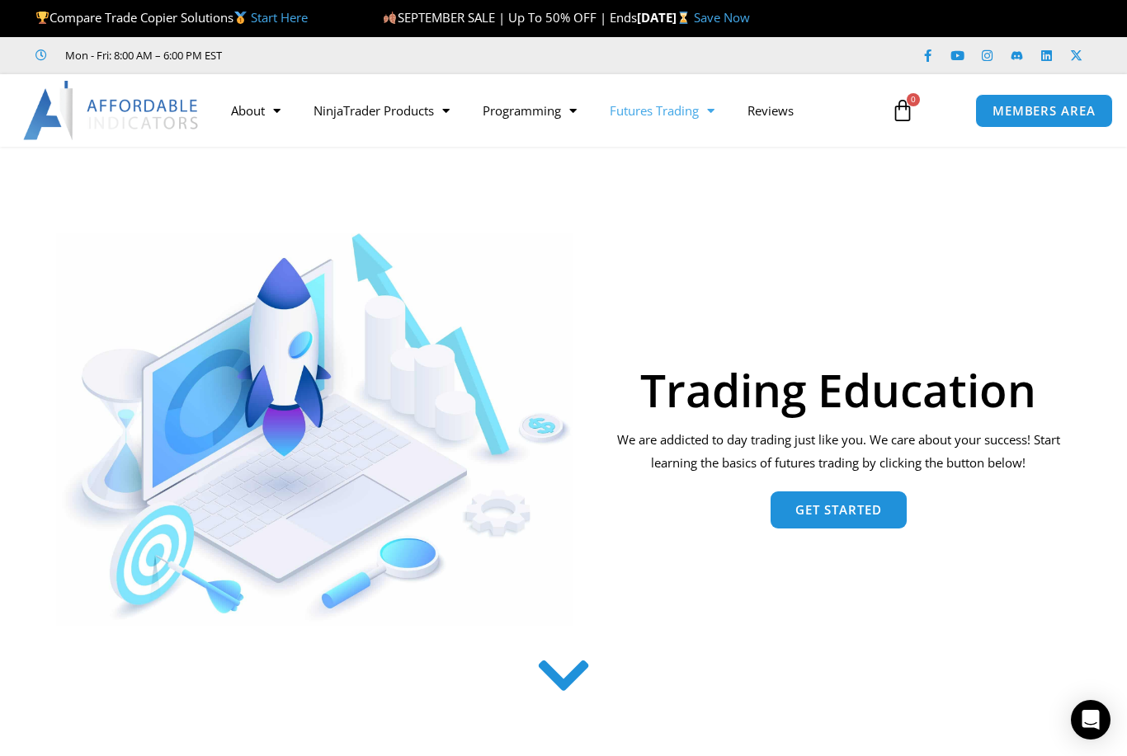
click at [657, 109] on link "Futures Trading" at bounding box center [662, 111] width 138 height 38
click at [638, 171] on link "Prop Firms" at bounding box center [655, 174] width 125 height 30
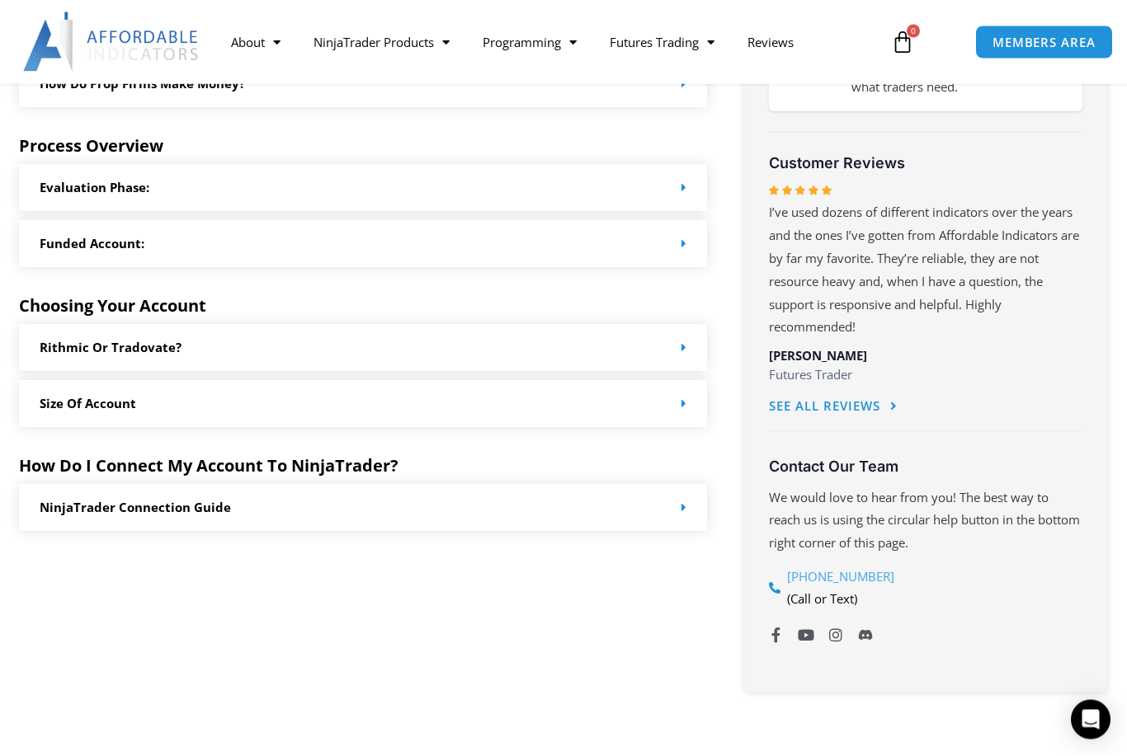
scroll to position [777, 0]
click at [662, 502] on div "NinjaTrader Connection Guide" at bounding box center [363, 507] width 688 height 47
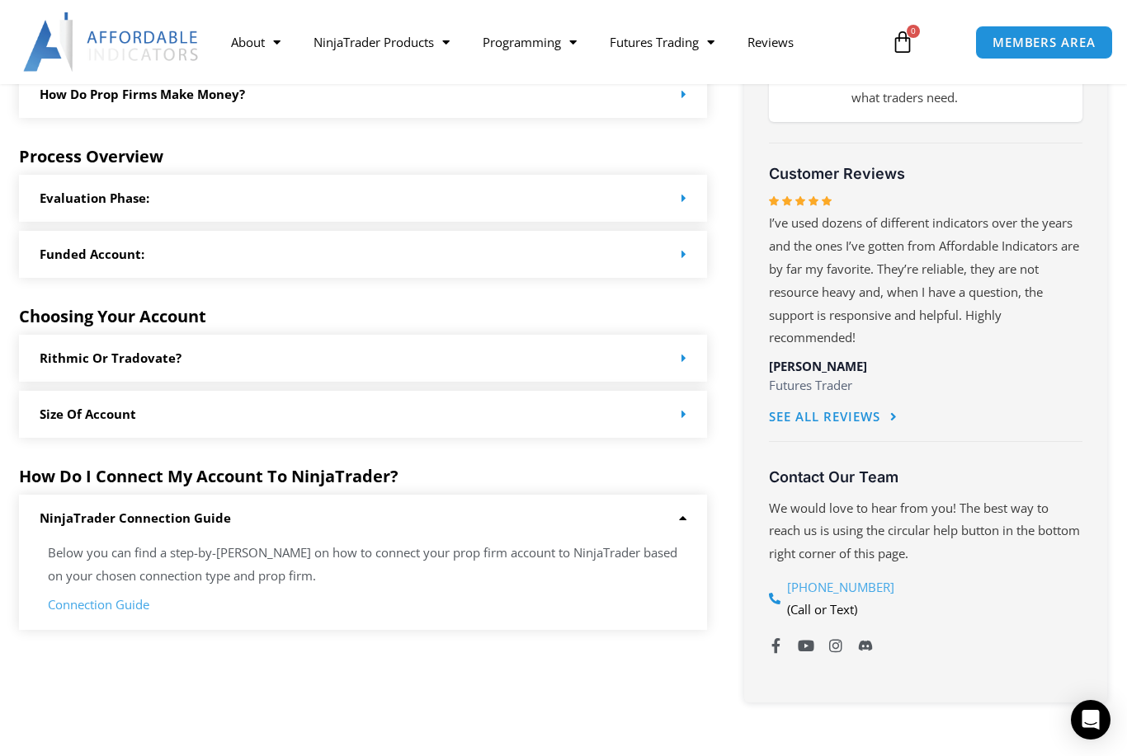
scroll to position [747, 0]
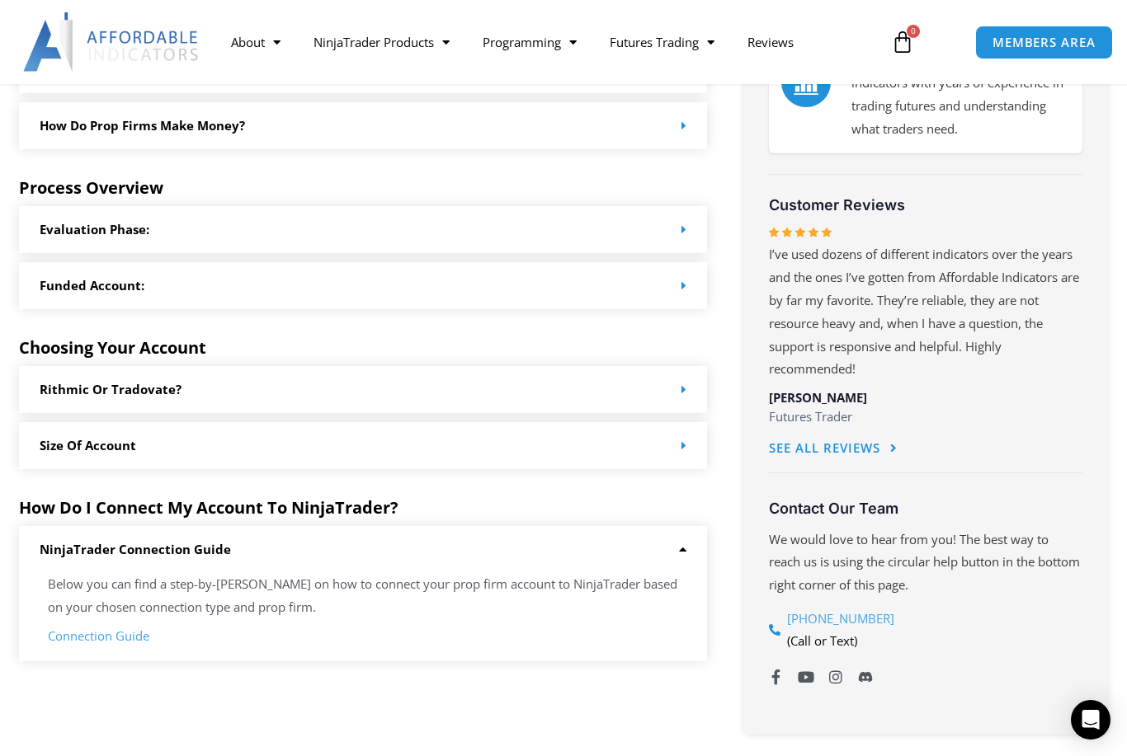
click at [683, 393] on div "Rithmic or Tradovate?" at bounding box center [363, 389] width 688 height 47
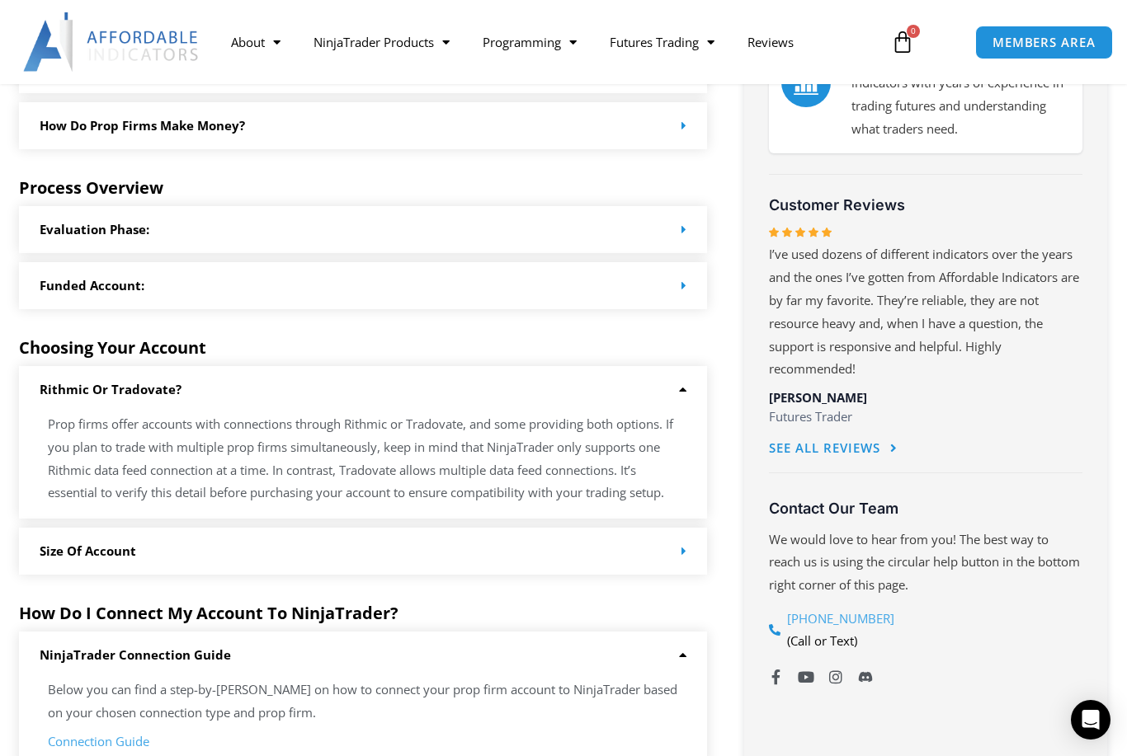
click at [196, 544] on div "Size of Account" at bounding box center [363, 551] width 688 height 47
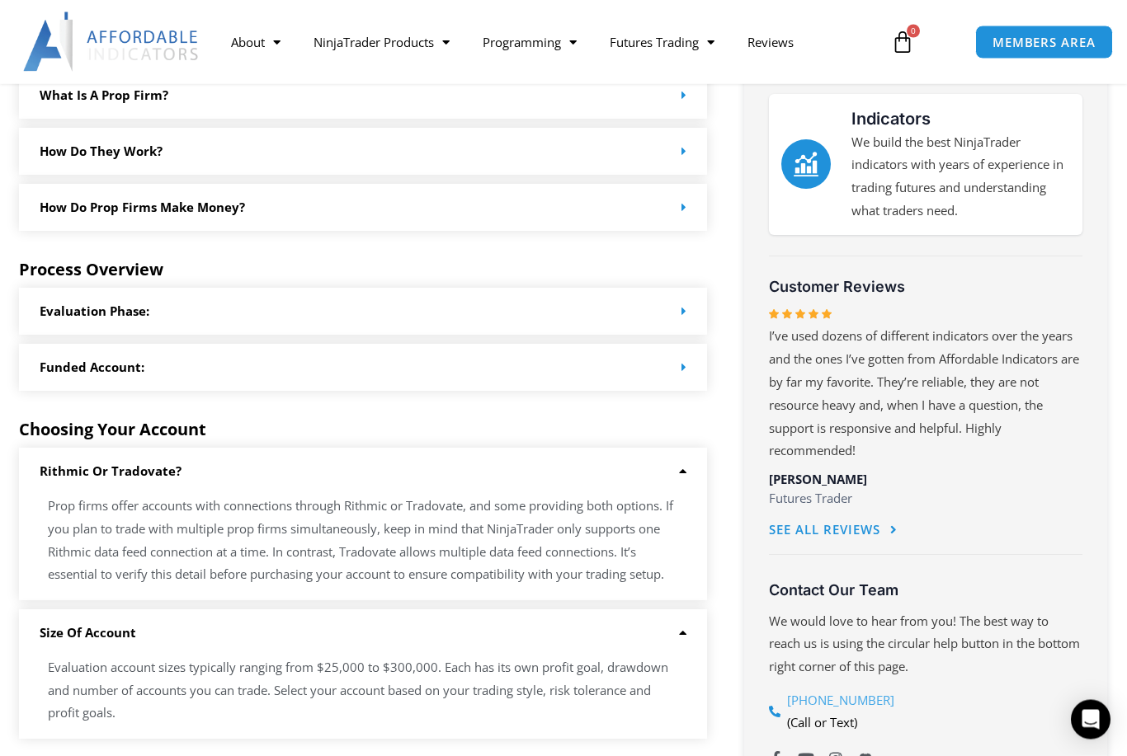
click at [320, 360] on div "Funded Account:" at bounding box center [363, 368] width 688 height 47
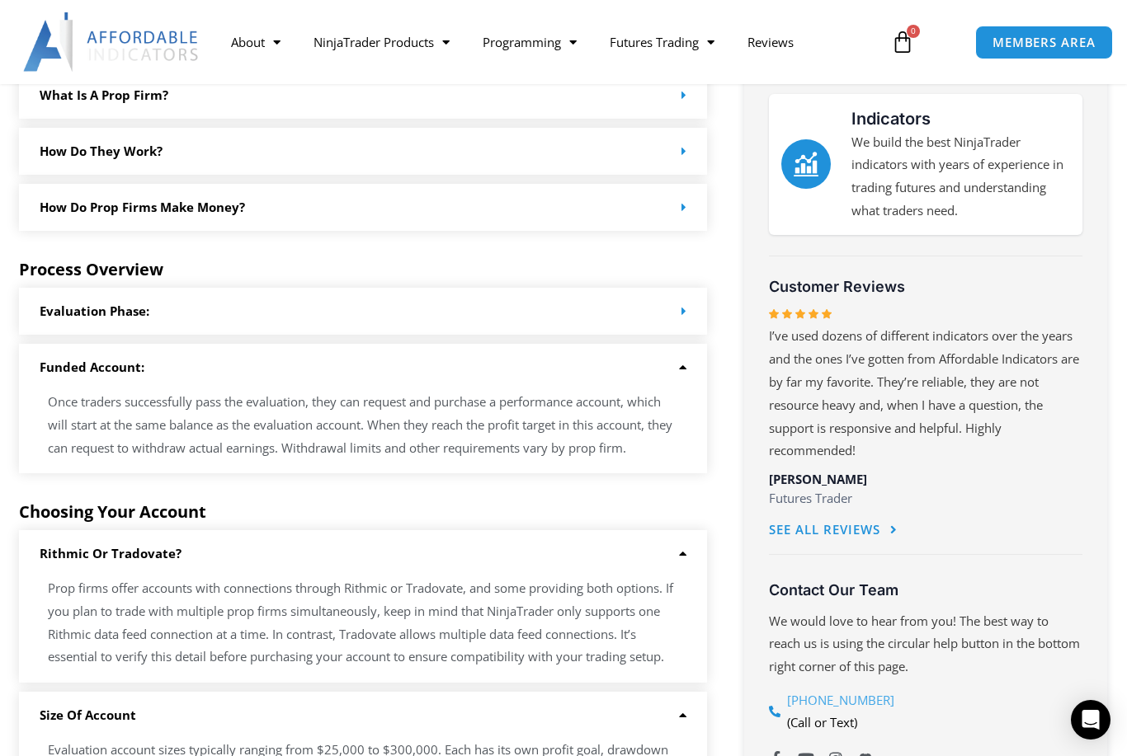
click at [264, 313] on div "Evaluation Phase:" at bounding box center [363, 311] width 688 height 47
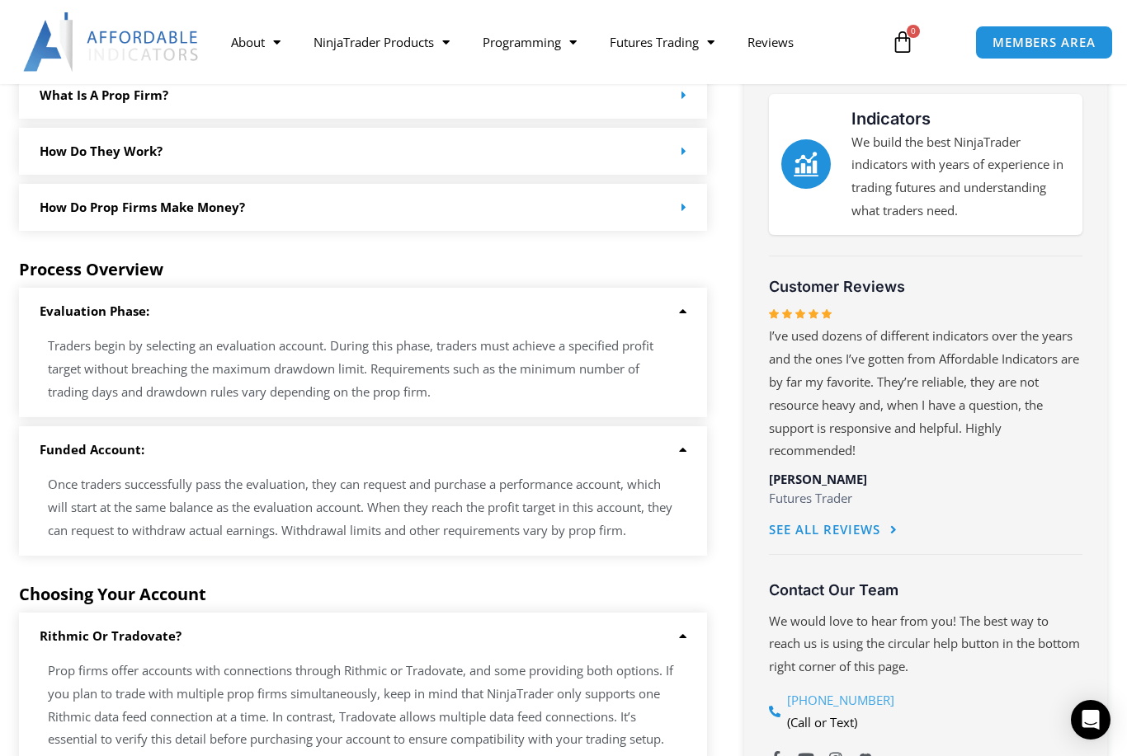
click at [346, 201] on div "How do Prop Firms make money?" at bounding box center [363, 207] width 688 height 47
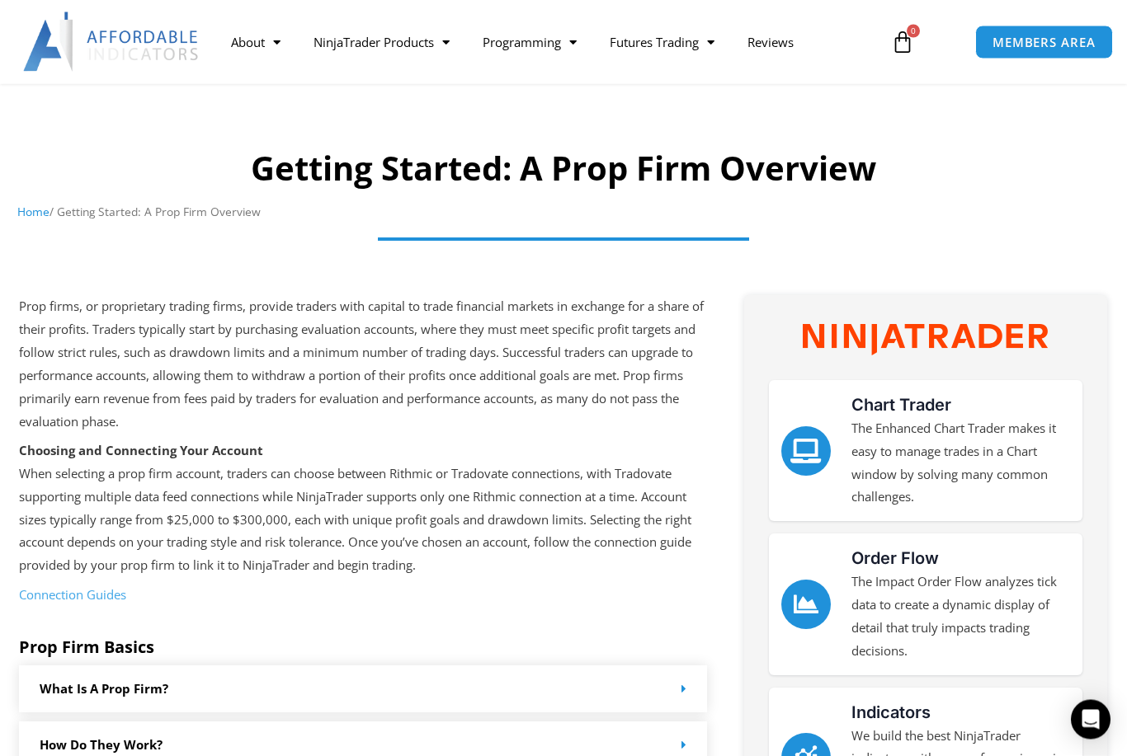
scroll to position [0, 0]
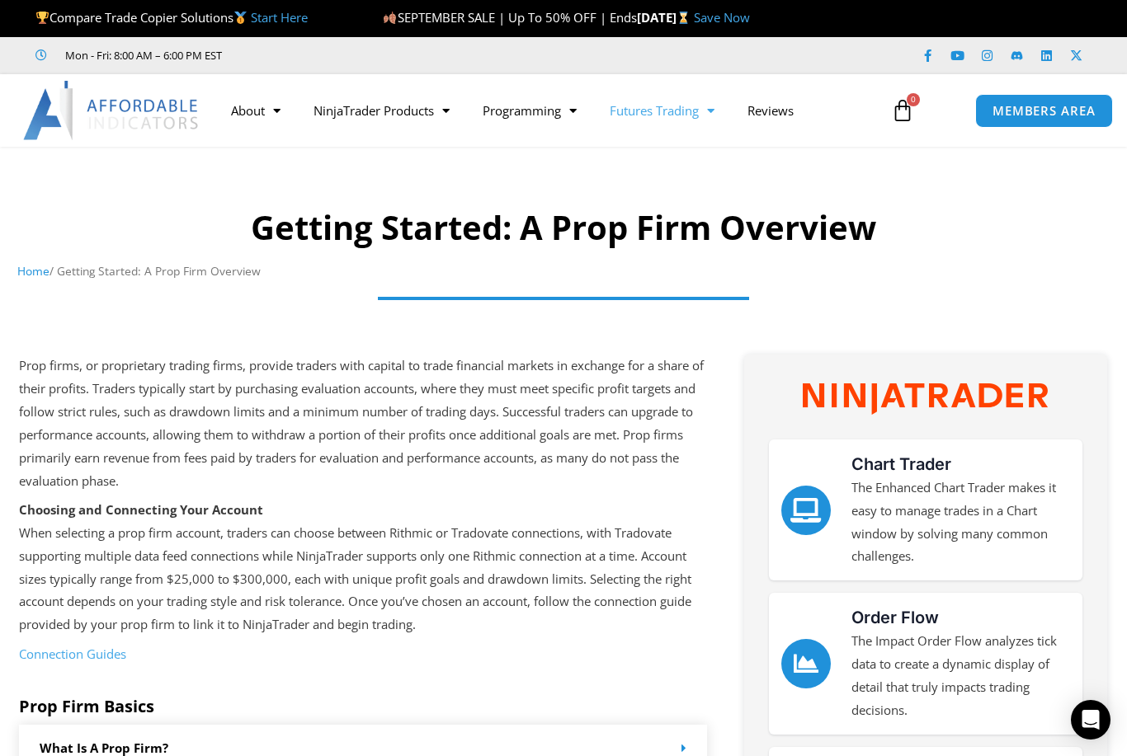
click at [661, 111] on link "Futures Trading" at bounding box center [662, 111] width 138 height 38
click at [630, 206] on link "Articles" at bounding box center [655, 204] width 125 height 30
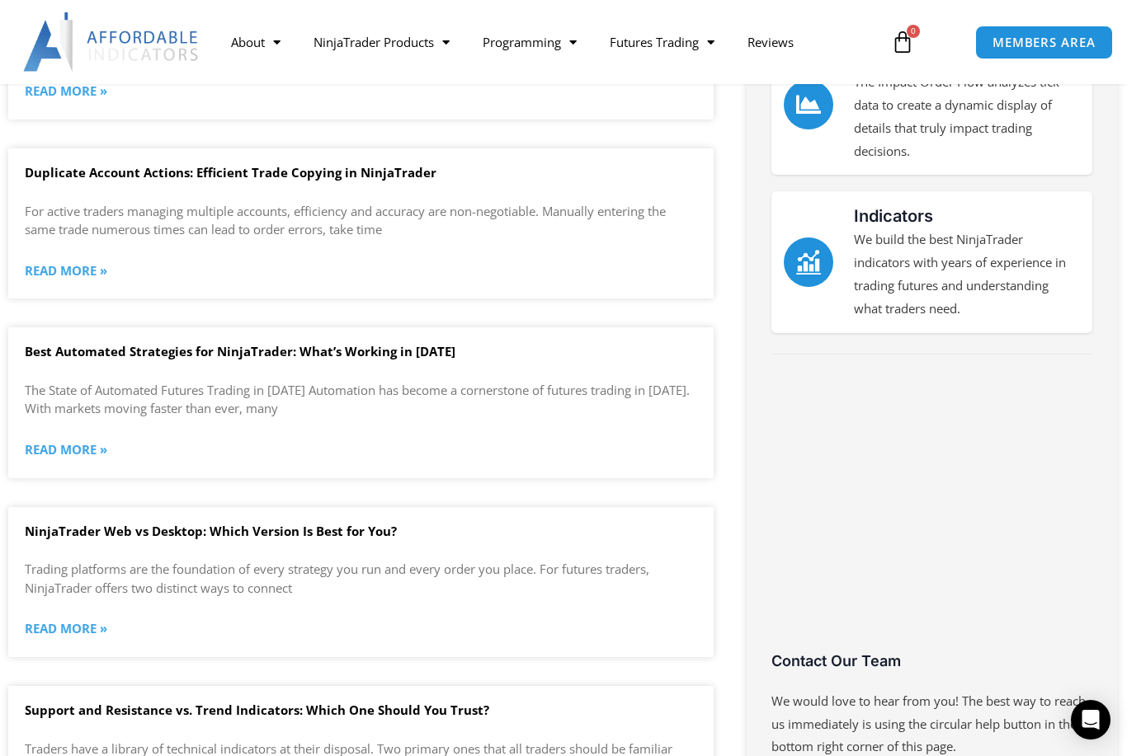
scroll to position [614, 0]
click at [46, 440] on link "Read More »" at bounding box center [66, 451] width 82 height 23
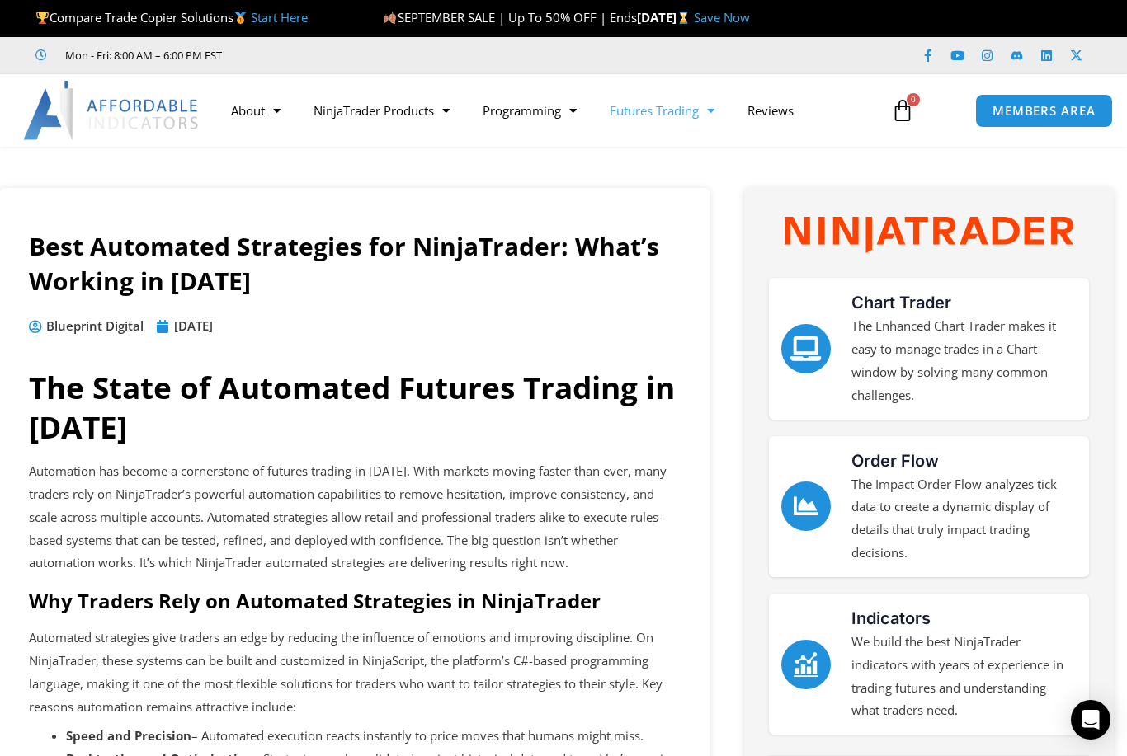
click at [647, 99] on link "Futures Trading" at bounding box center [662, 111] width 138 height 38
click at [651, 113] on link "Futures Trading" at bounding box center [662, 111] width 138 height 38
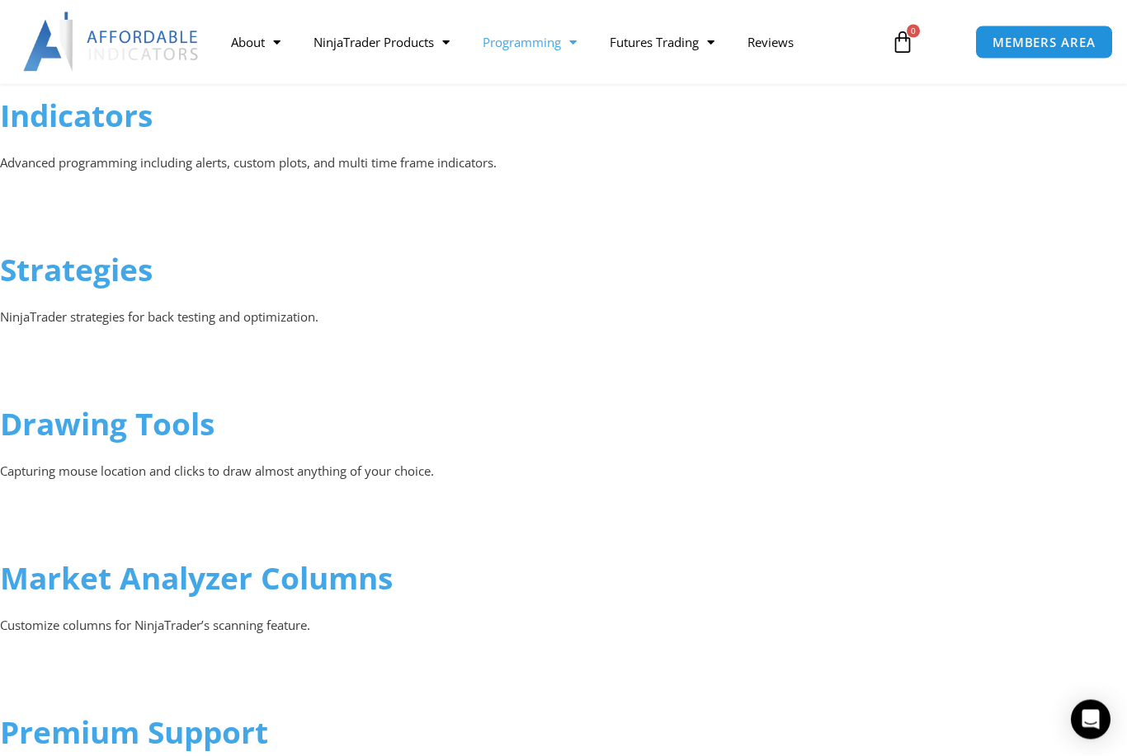
scroll to position [1291, 0]
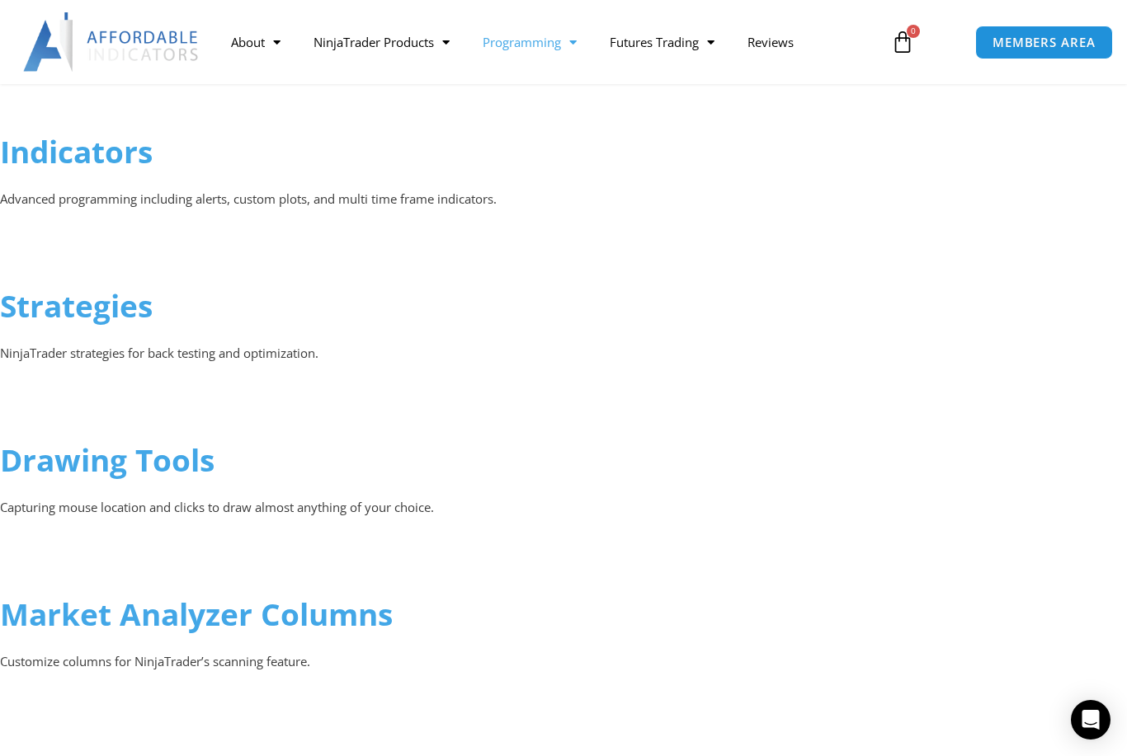
click at [56, 149] on link "Indicators" at bounding box center [76, 151] width 153 height 42
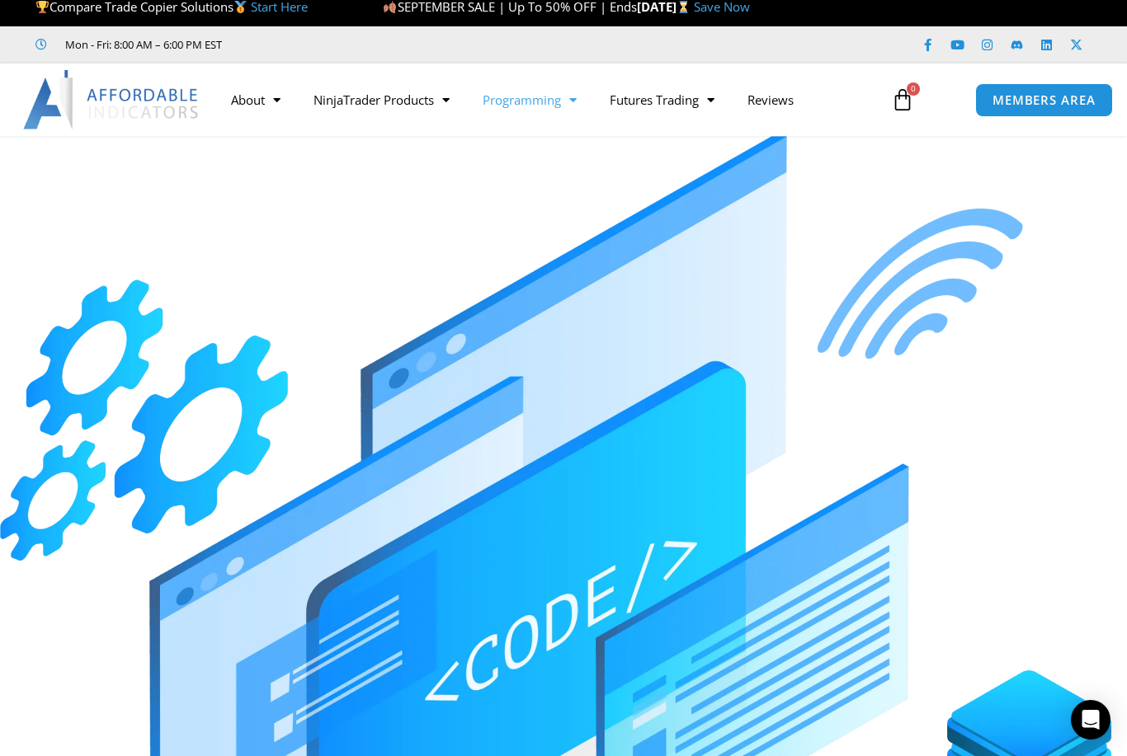
scroll to position [0, 0]
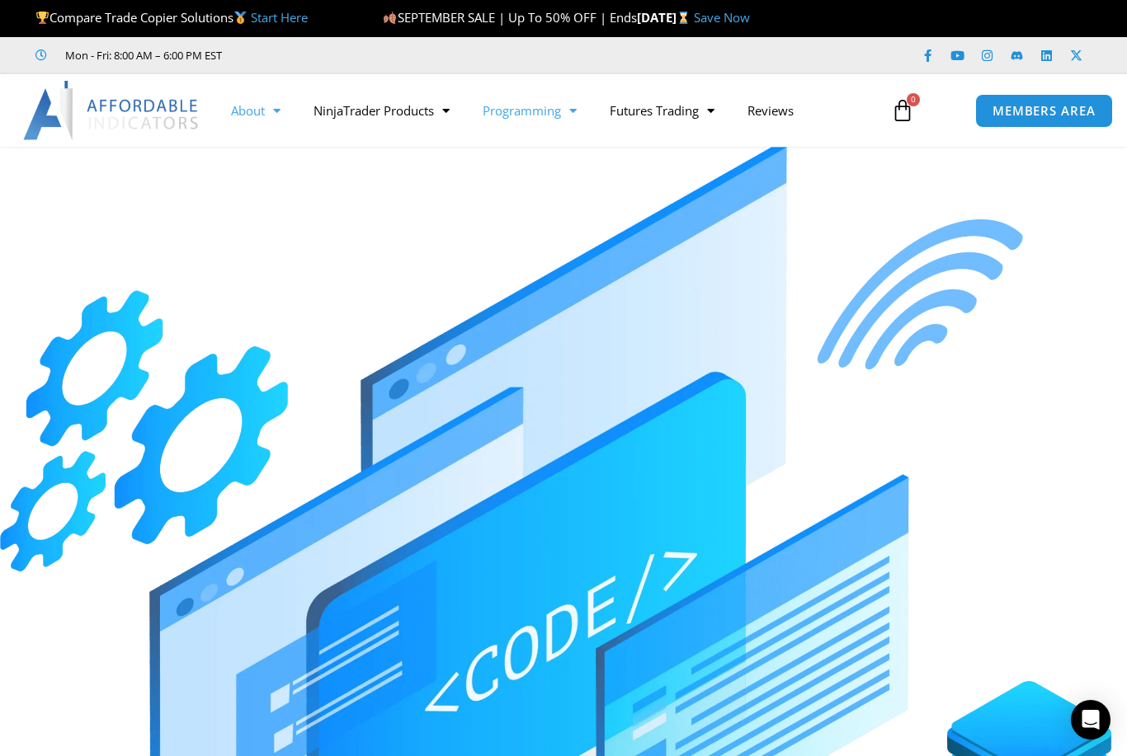
click at [245, 116] on link "About" at bounding box center [255, 111] width 82 height 38
click at [259, 142] on link "Contact Us" at bounding box center [284, 145] width 141 height 30
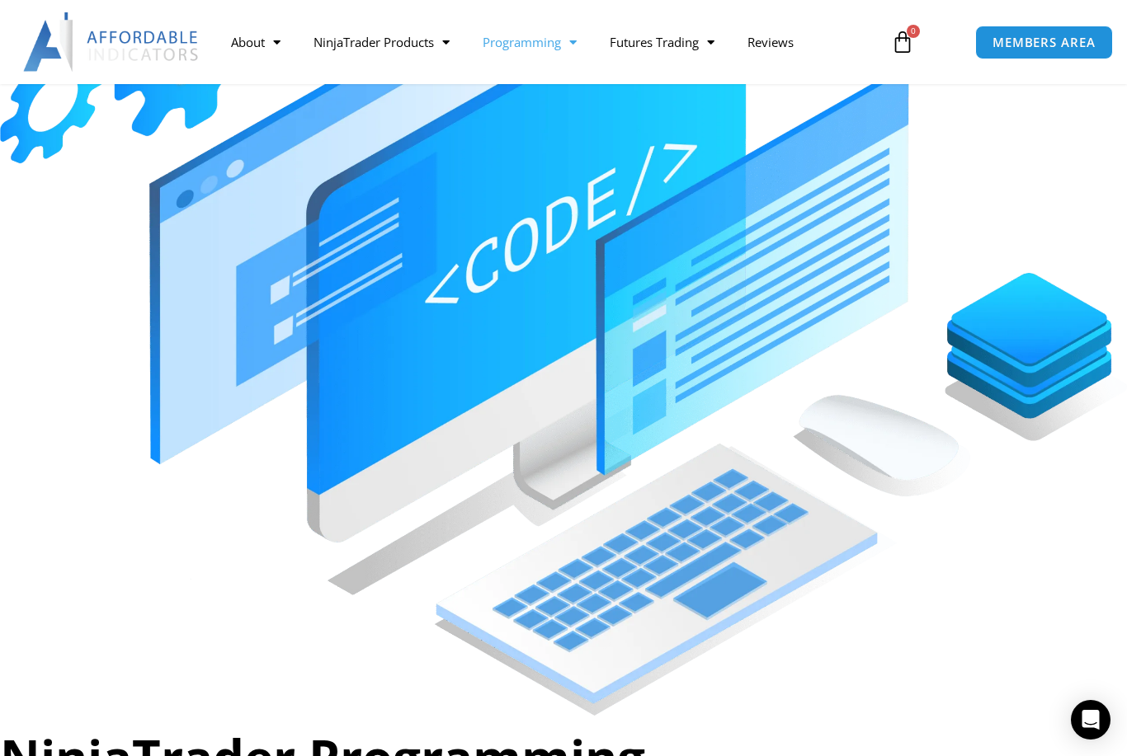
scroll to position [413, 0]
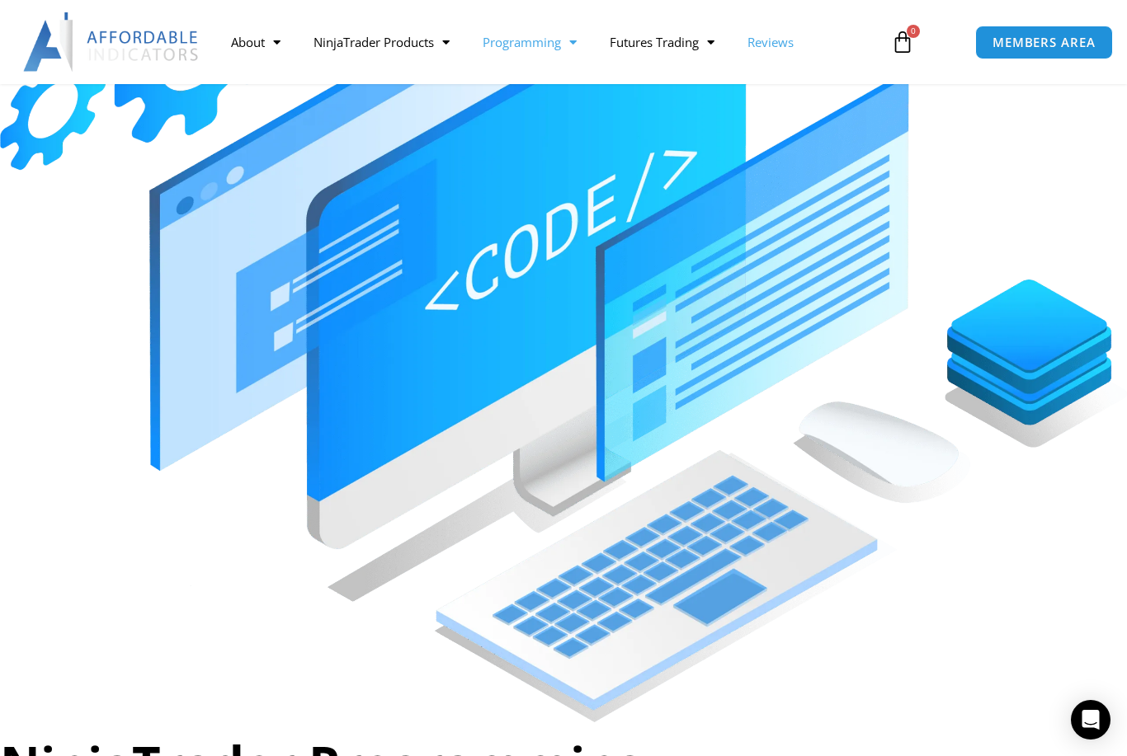
click at [770, 37] on link "Reviews" at bounding box center [770, 42] width 79 height 38
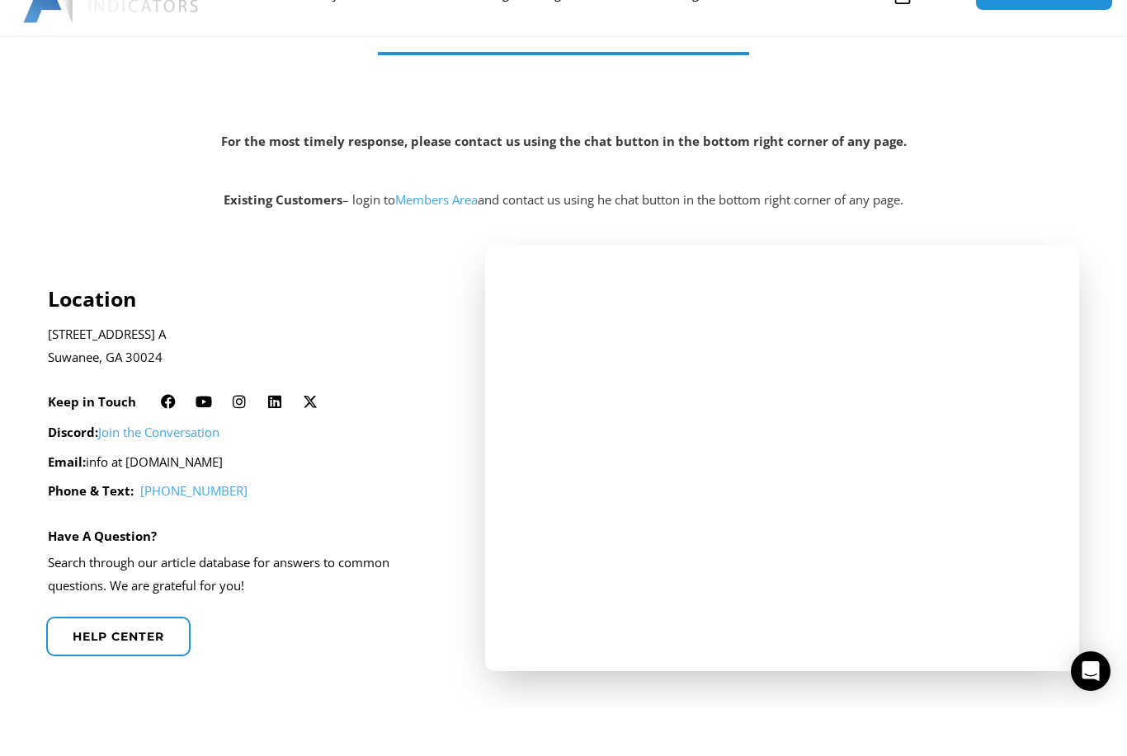
scroll to position [261, 0]
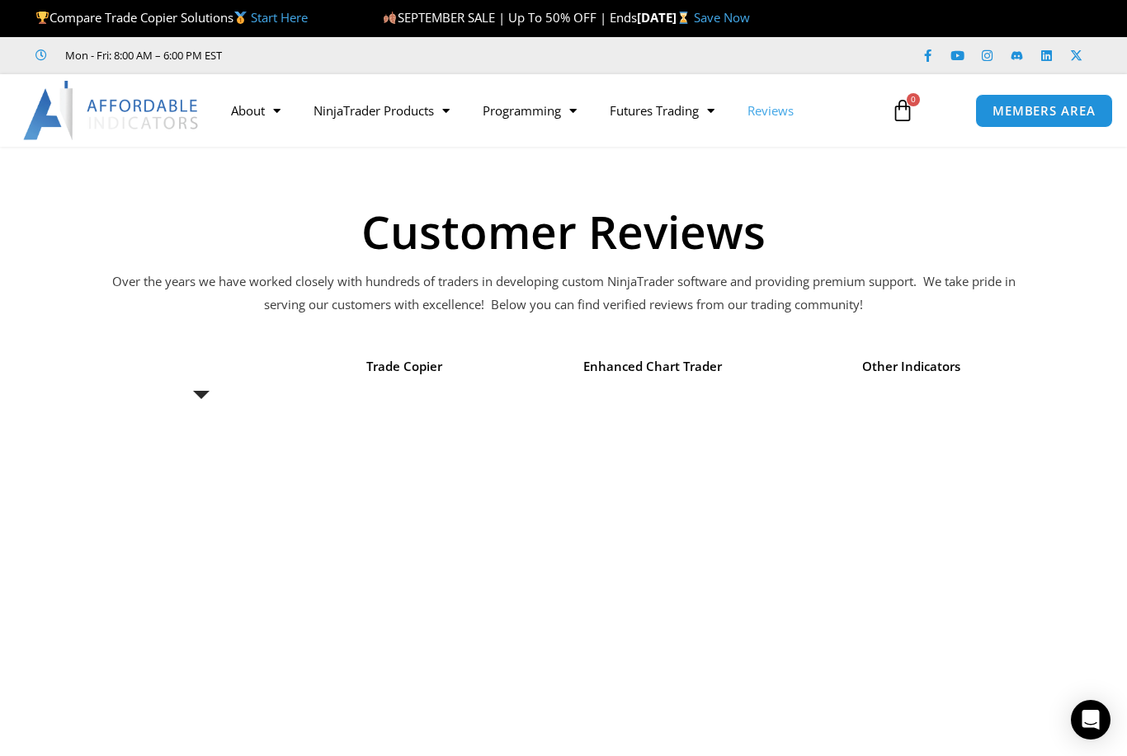
click at [430, 13] on span "SEPTEMBER SALE | Up To 50% OFF | Ends" at bounding box center [509, 17] width 253 height 16
click at [552, 12] on span "SEPTEMBER SALE | Up To 50% OFF | Ends" at bounding box center [509, 17] width 253 height 16
click at [681, 111] on link "Futures Trading" at bounding box center [662, 111] width 138 height 38
click at [365, 112] on link "NinjaTrader Products" at bounding box center [381, 111] width 169 height 38
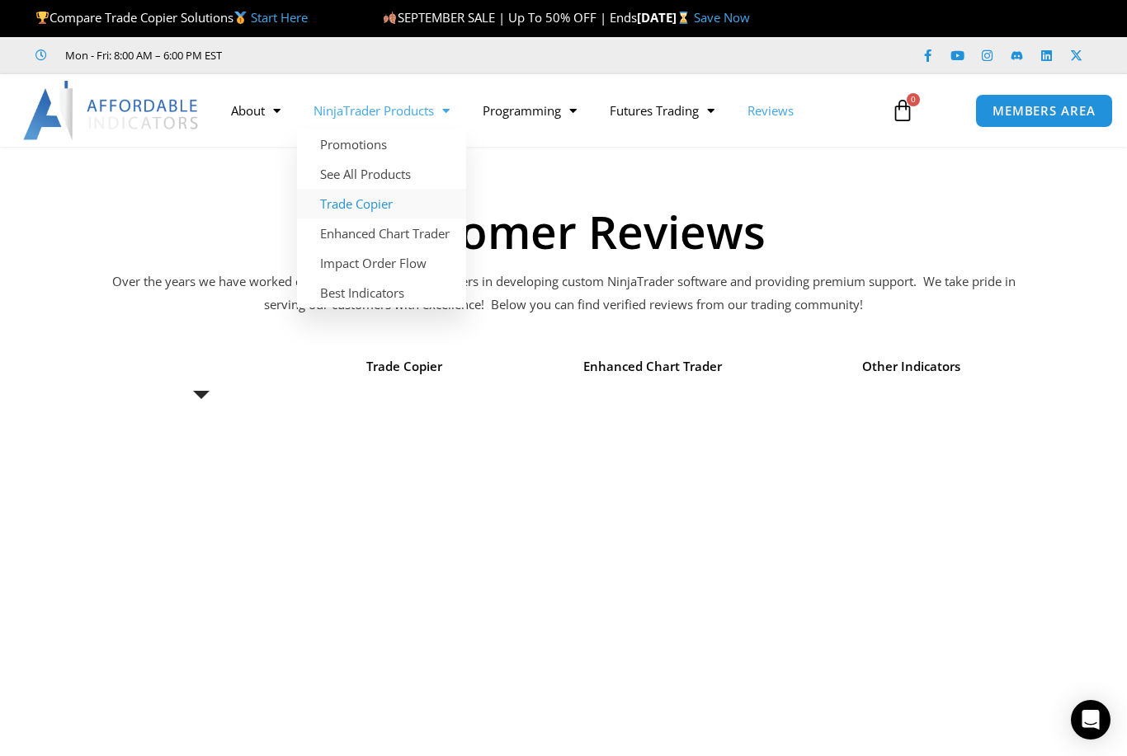
click at [351, 203] on link "Trade Copier" at bounding box center [381, 204] width 169 height 30
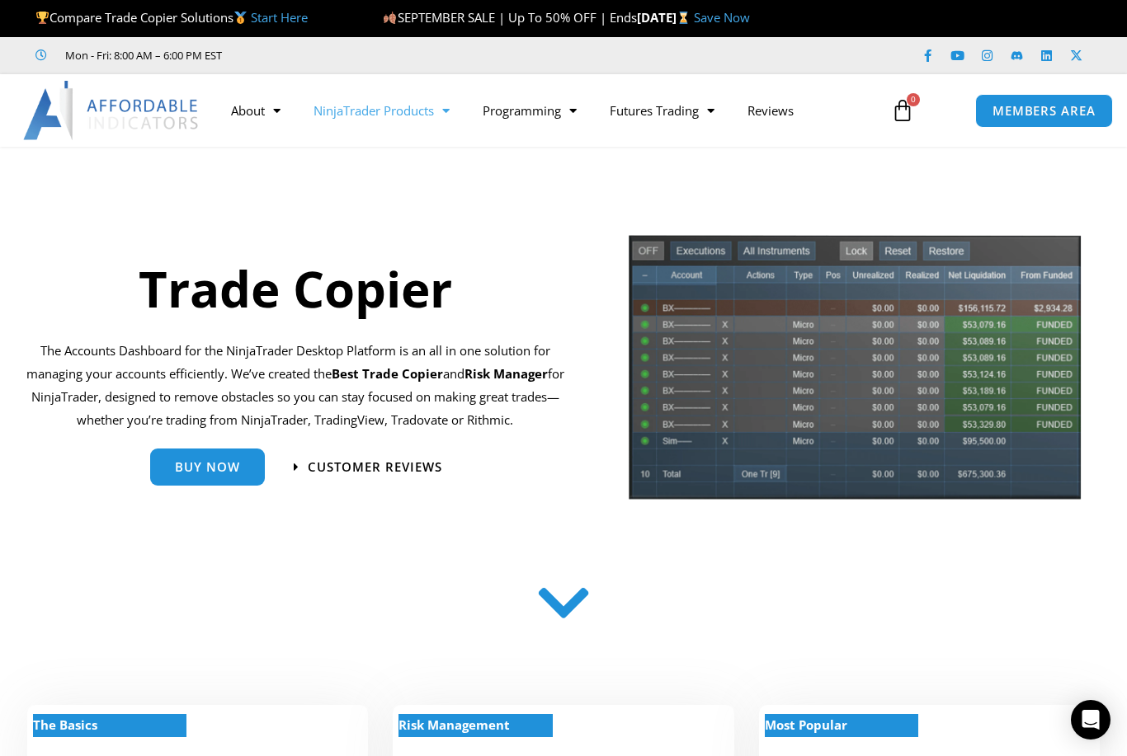
click at [376, 111] on link "NinjaTrader Products" at bounding box center [381, 111] width 169 height 38
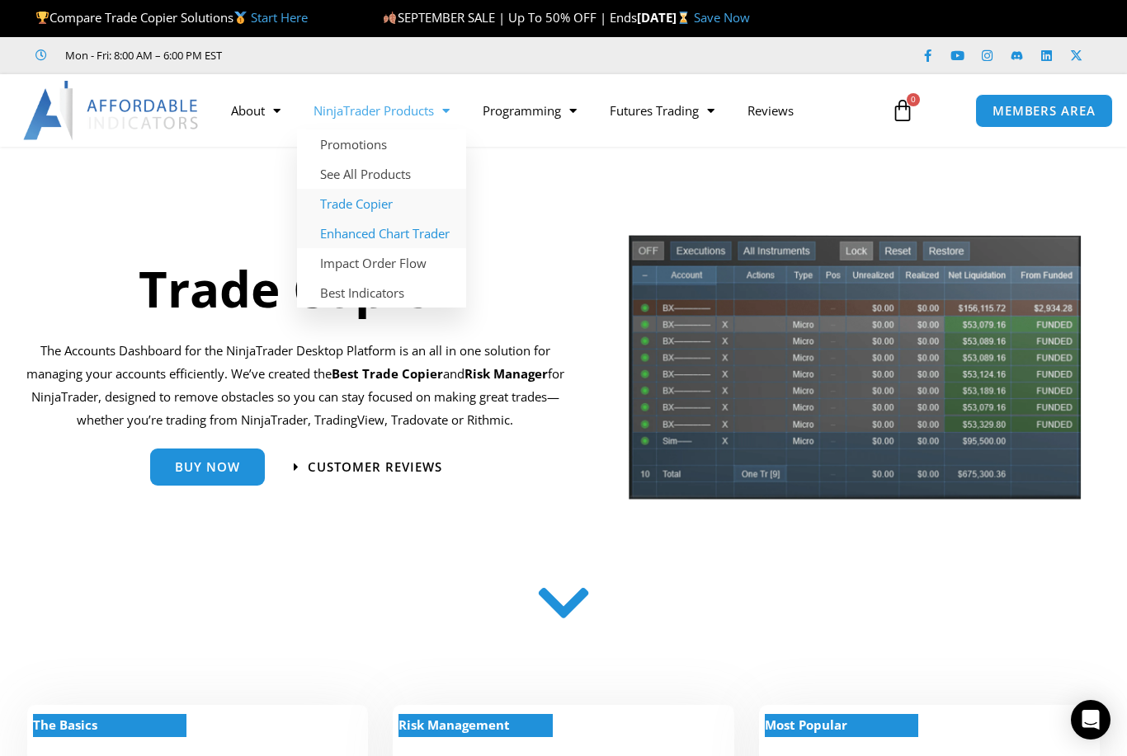
click at [407, 238] on link "Enhanced Chart Trader" at bounding box center [381, 234] width 169 height 30
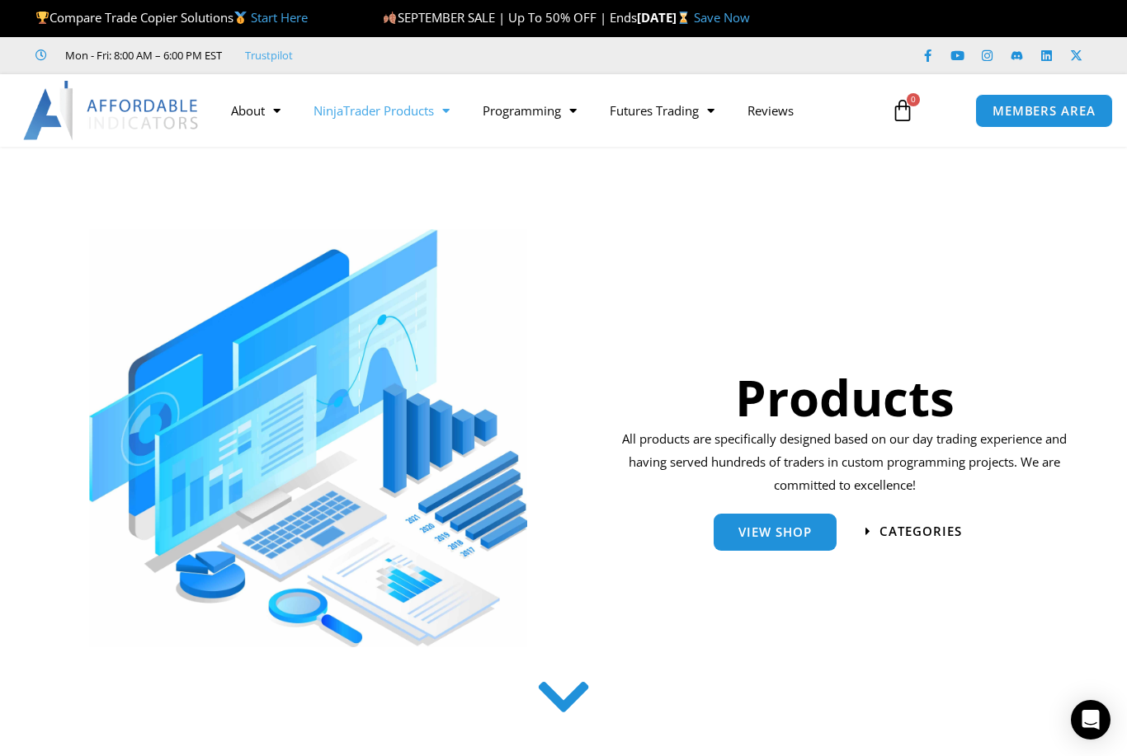
click at [417, 114] on link "NinjaTrader Products" at bounding box center [381, 111] width 169 height 38
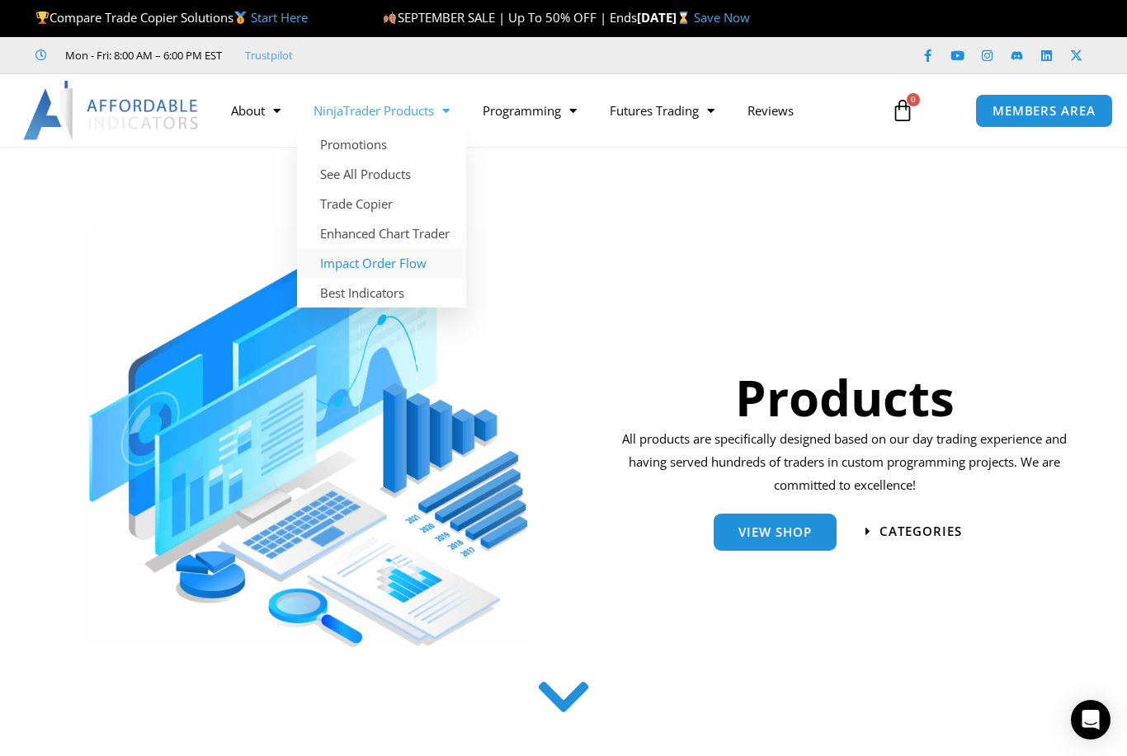
click at [402, 269] on link "Impact Order Flow" at bounding box center [381, 263] width 169 height 30
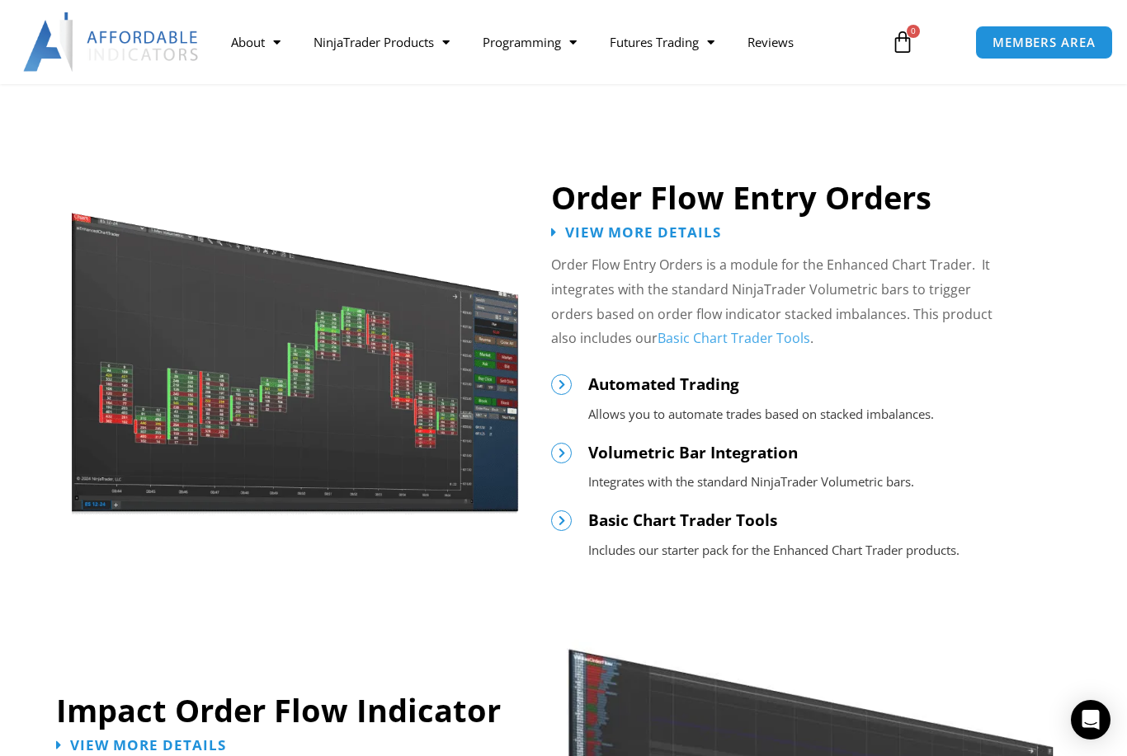
scroll to position [796, 0]
click at [436, 459] on img at bounding box center [295, 363] width 450 height 309
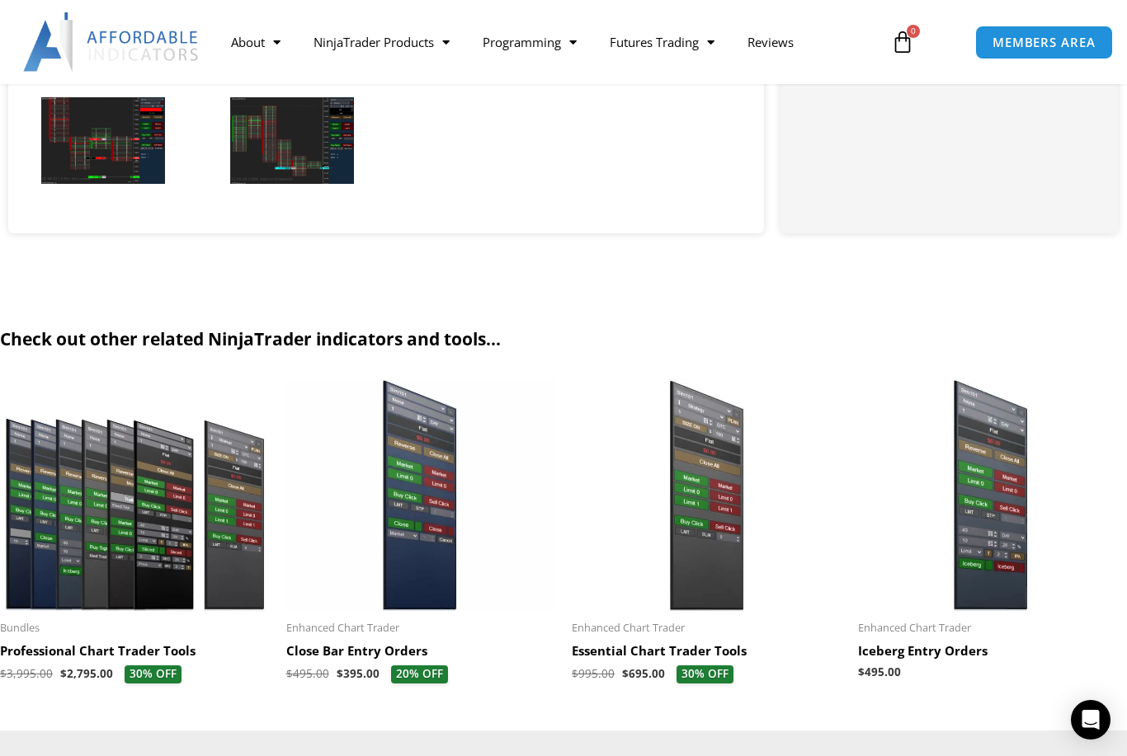
scroll to position [1802, 0]
